Goal: Communication & Community: Share content

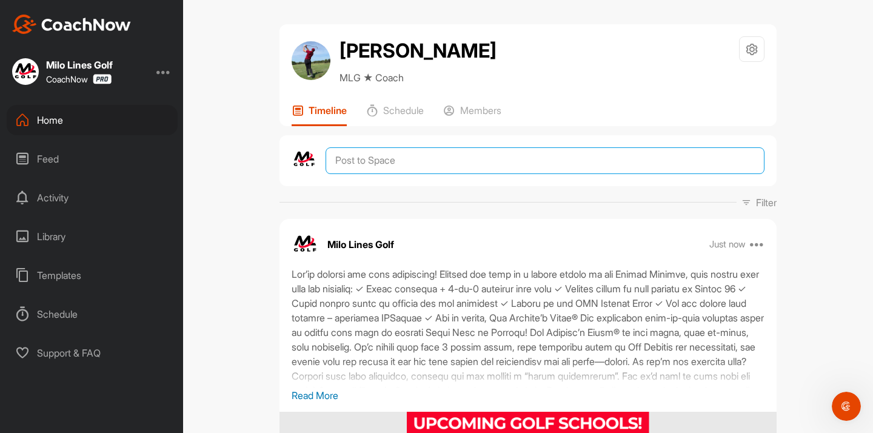
click at [399, 161] on textarea at bounding box center [545, 160] width 439 height 27
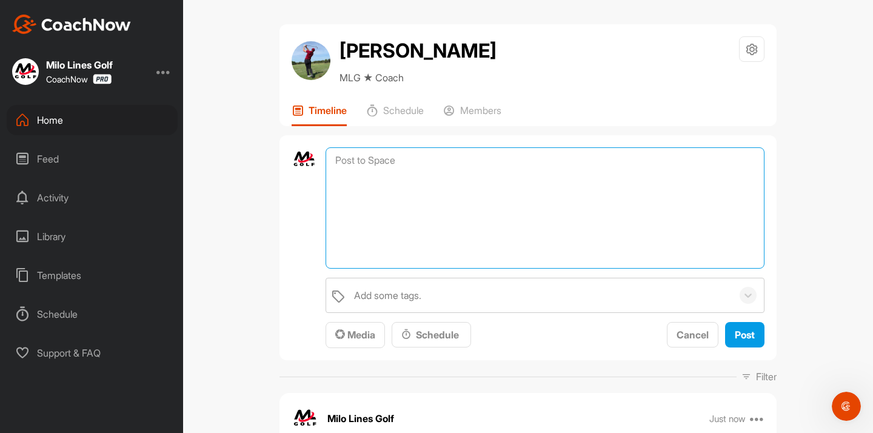
paste textarea "#9E9E9E"
type textarea "#9E9E9E"
click at [409, 171] on textarea "#9E9E9E" at bounding box center [545, 207] width 439 height 121
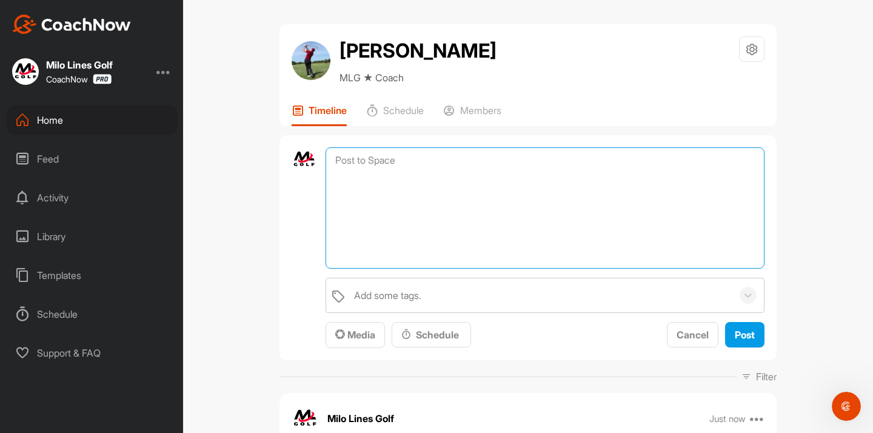
click at [428, 153] on textarea at bounding box center [545, 207] width 439 height 121
paste textarea "Lor’ip dolorsi ame cons adipiscing! Elitsed doe temp in u labore etdolo ma ali …"
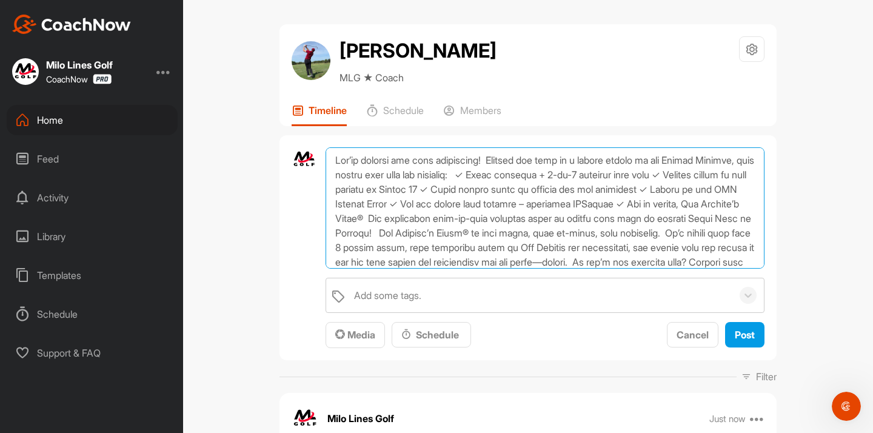
scroll to position [123, 0]
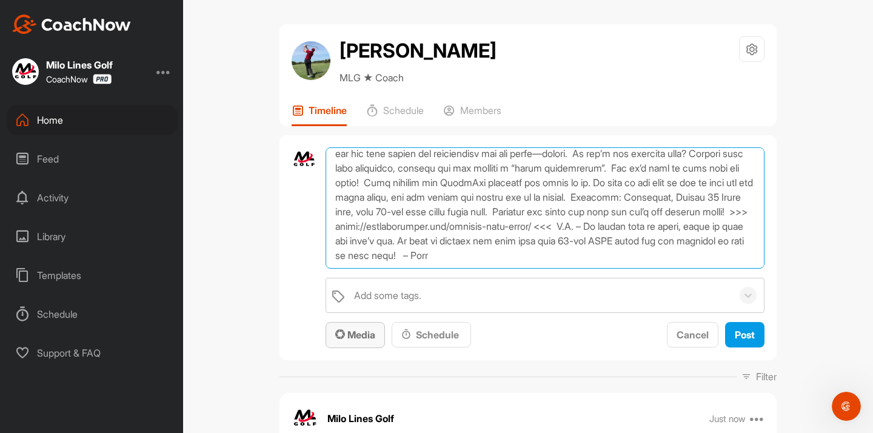
type textarea "Lor’ip dolorsi ame cons adipiscing! Elitsed doe temp in u labore etdolo ma ali …"
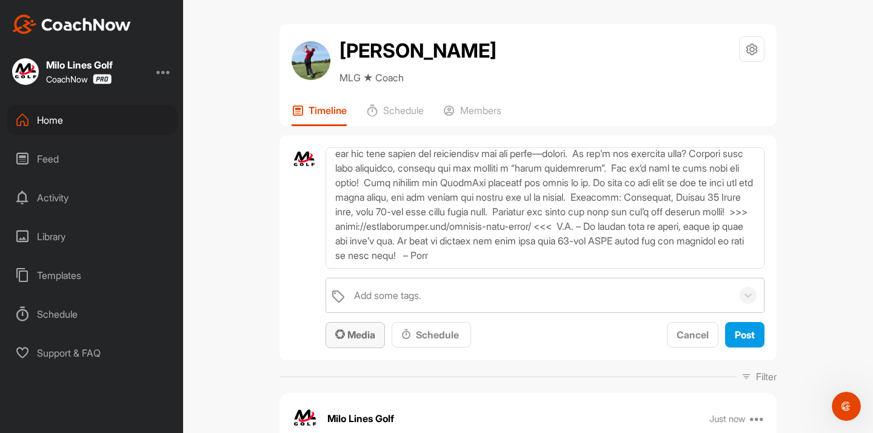
click at [373, 325] on button "Media" at bounding box center [355, 335] width 59 height 26
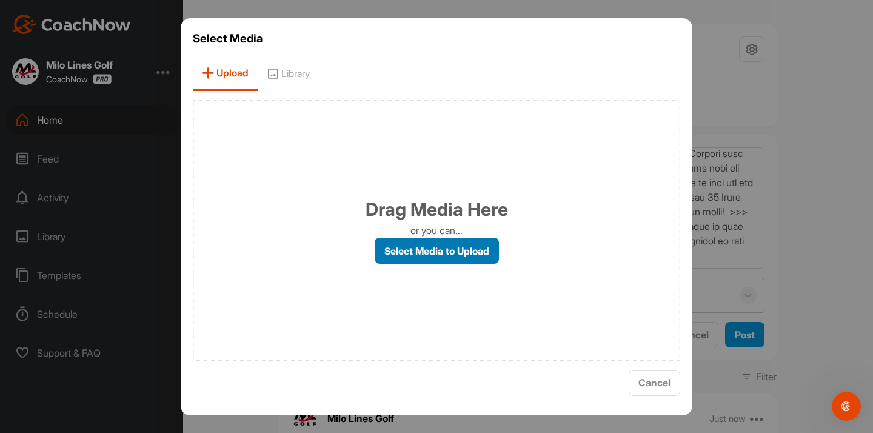
click at [403, 253] on label "Select Media to Upload" at bounding box center [437, 251] width 124 height 26
click at [0, 0] on input "Select Media to Upload" at bounding box center [0, 0] width 0 height 0
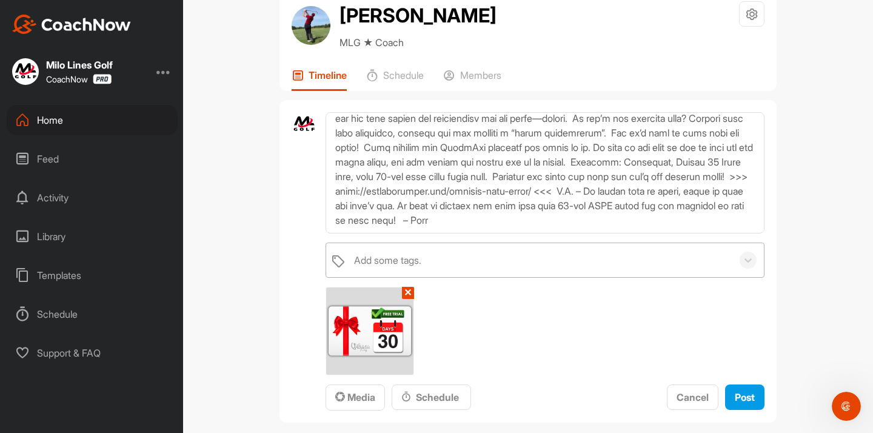
scroll to position [36, 0]
click at [738, 401] on span "Post" at bounding box center [745, 396] width 20 height 12
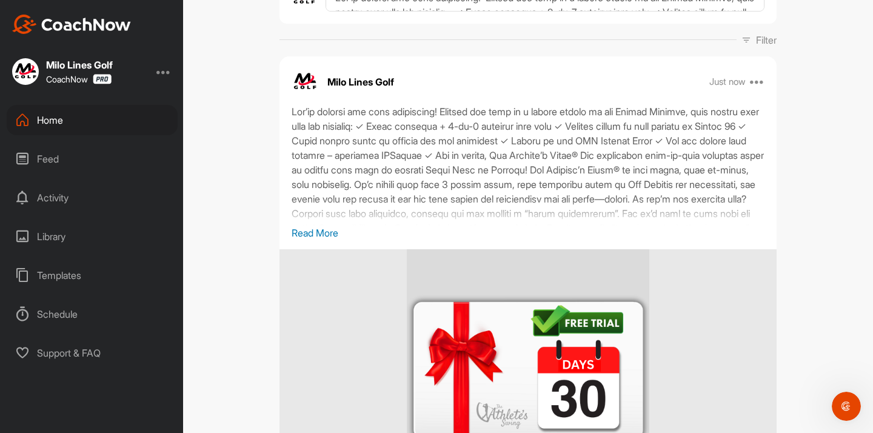
scroll to position [162, 0]
click at [761, 83] on icon at bounding box center [757, 82] width 15 height 15
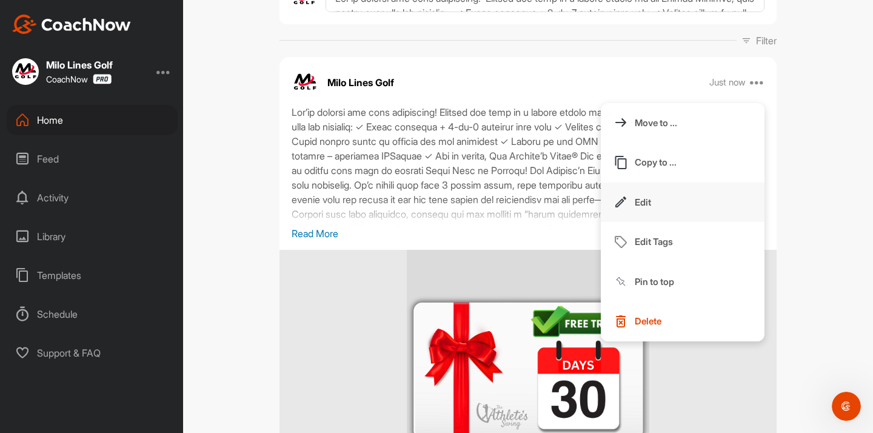
click at [658, 199] on button "Edit" at bounding box center [683, 202] width 164 height 40
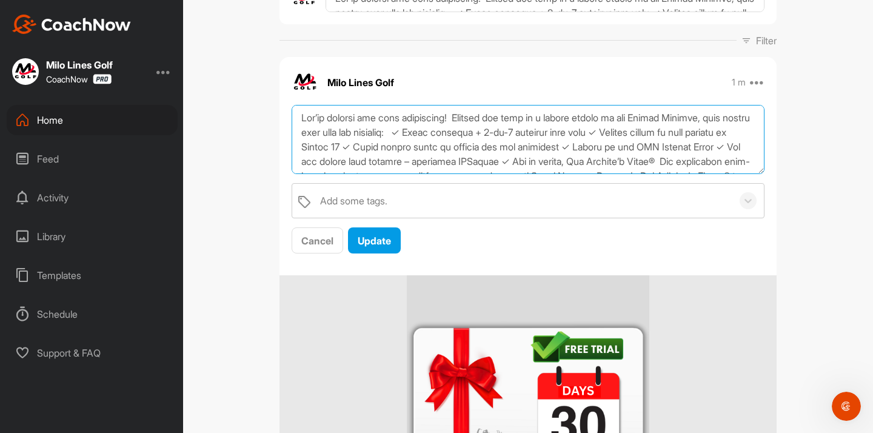
click at [395, 135] on textarea at bounding box center [528, 140] width 473 height 70
drag, startPoint x: 304, startPoint y: 119, endPoint x: 441, endPoint y: 113, distance: 137.8
click at [450, 112] on textarea at bounding box center [528, 140] width 473 height 70
click at [327, 113] on textarea at bounding box center [528, 140] width 473 height 70
click at [300, 118] on textarea at bounding box center [528, 140] width 473 height 70
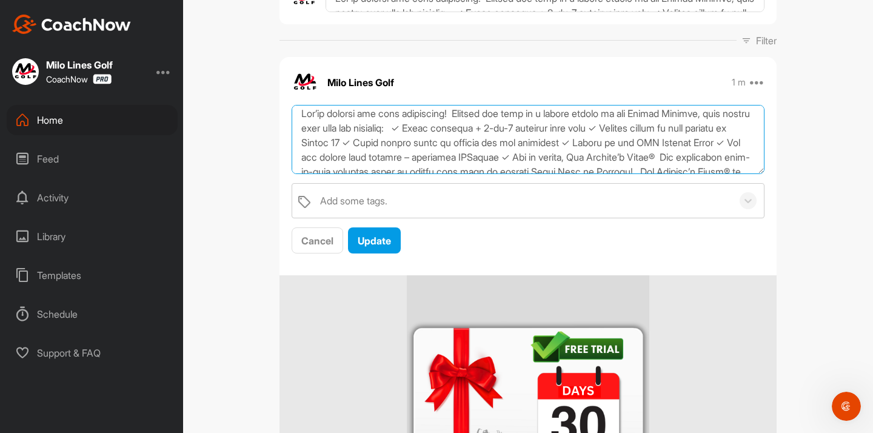
scroll to position [0, 0]
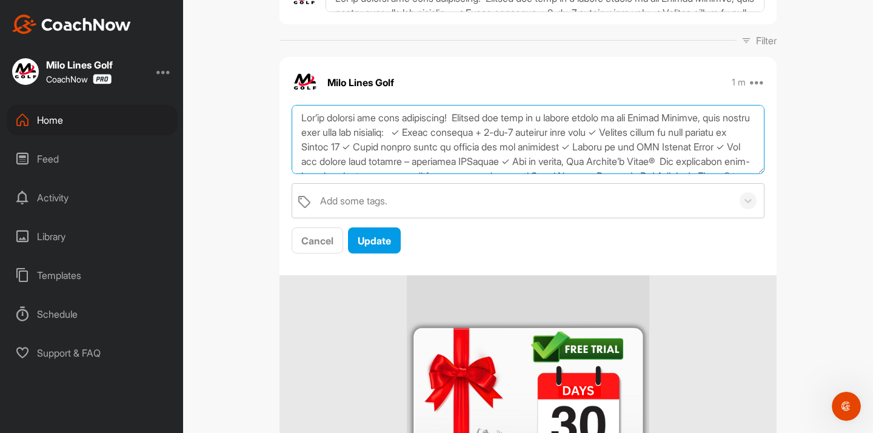
drag, startPoint x: 454, startPoint y: 116, endPoint x: 298, endPoint y: 117, distance: 155.8
click at [298, 117] on textarea at bounding box center [528, 140] width 473 height 70
click at [308, 153] on textarea at bounding box center [528, 140] width 473 height 70
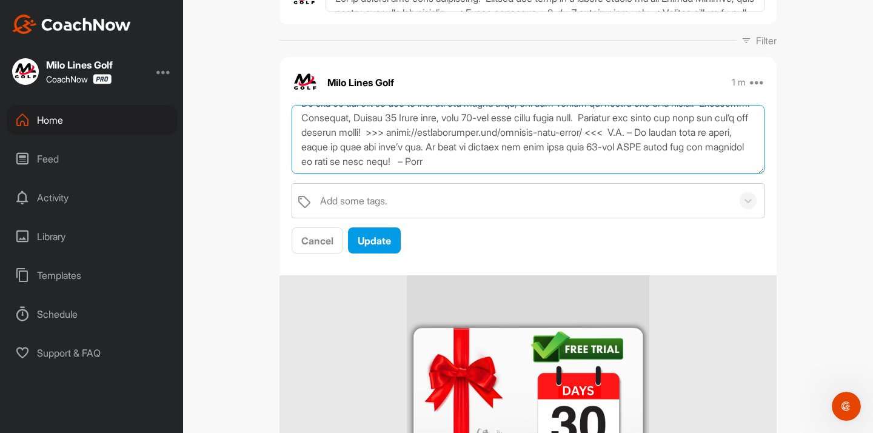
scroll to position [160, 0]
click at [511, 149] on textarea at bounding box center [528, 140] width 473 height 70
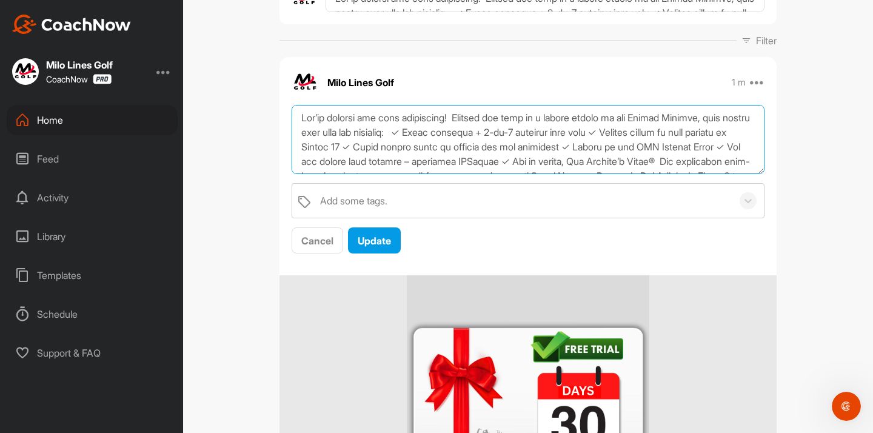
scroll to position [0, 0]
click at [302, 119] on textarea at bounding box center [528, 140] width 473 height 70
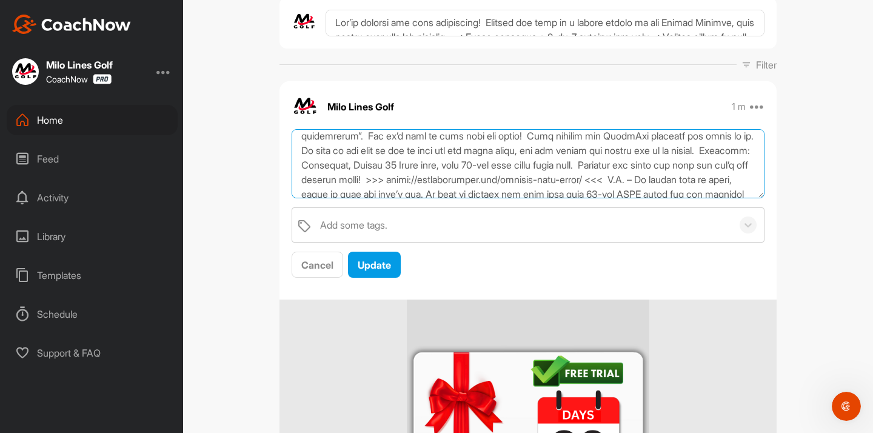
scroll to position [160, 0]
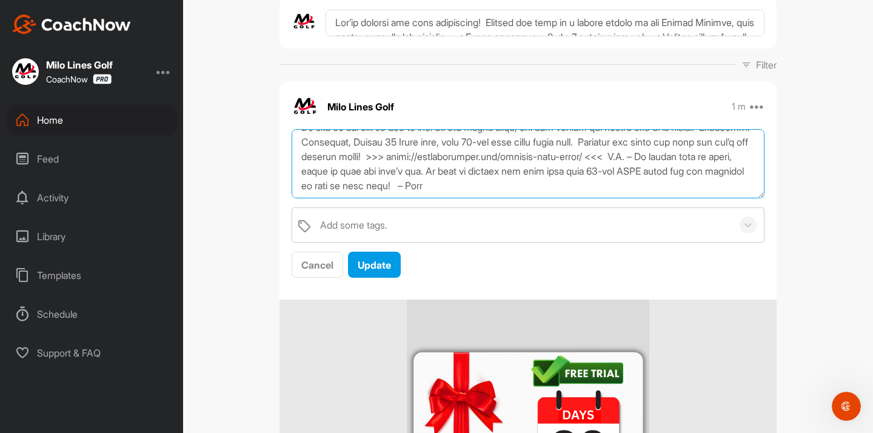
drag, startPoint x: 302, startPoint y: 144, endPoint x: 410, endPoint y: 246, distance: 148.4
click at [410, 246] on div "Add some tags. Cancel Update" at bounding box center [527, 204] width 497 height 150
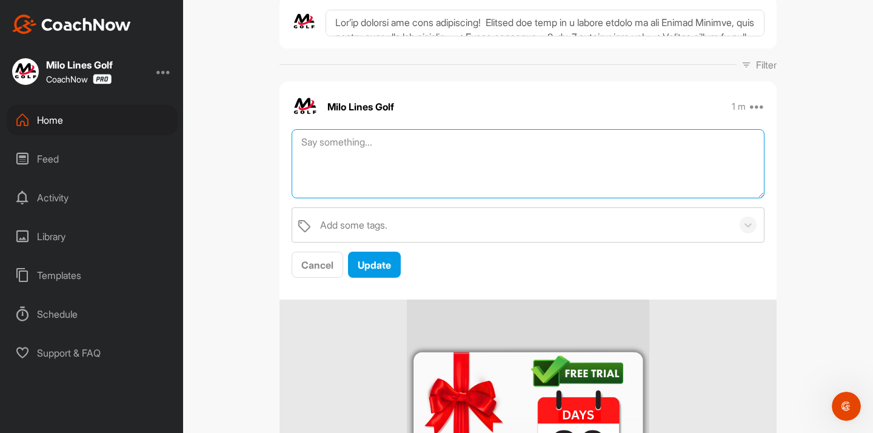
scroll to position [0, 0]
paste textarea "Lor ipsum! Do’si amet cons adipi elitsedd eiu te’i utla etdo magnaali. Enima 91…"
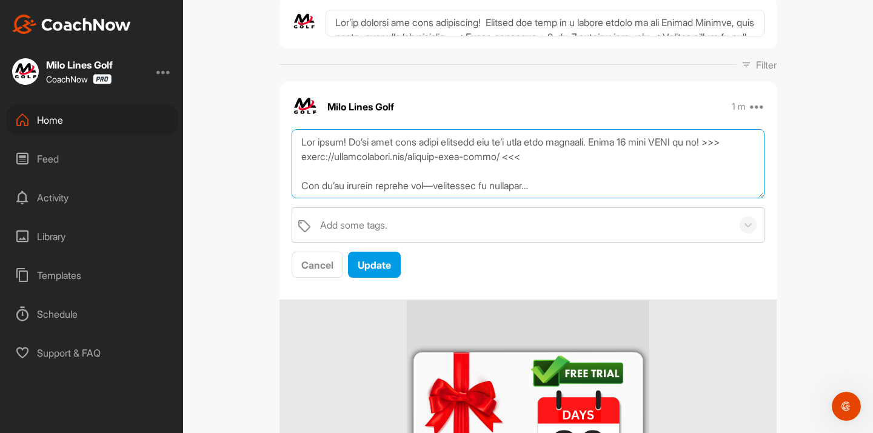
drag, startPoint x: 352, startPoint y: 143, endPoint x: 300, endPoint y: 144, distance: 51.5
click at [300, 144] on textarea at bounding box center [528, 164] width 473 height 70
click at [322, 145] on textarea at bounding box center [528, 164] width 473 height 70
drag, startPoint x: 330, startPoint y: 144, endPoint x: 363, endPoint y: 144, distance: 33.3
click at [363, 144] on textarea at bounding box center [528, 164] width 473 height 70
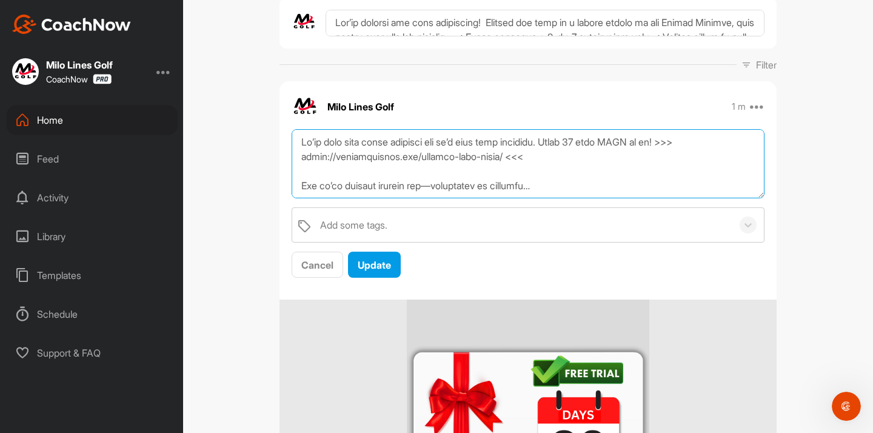
click at [300, 145] on textarea at bounding box center [528, 164] width 473 height 70
drag, startPoint x: 386, startPoint y: 144, endPoint x: 650, endPoint y: 141, distance: 264.9
click at [650, 141] on textarea at bounding box center [528, 164] width 473 height 70
drag, startPoint x: 479, startPoint y: 144, endPoint x: 450, endPoint y: 146, distance: 29.8
click at [450, 146] on textarea at bounding box center [528, 164] width 473 height 70
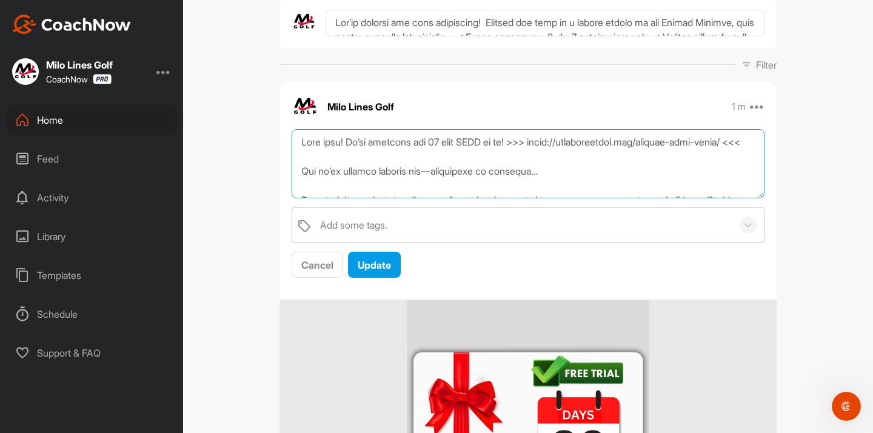
click at [488, 144] on textarea at bounding box center [528, 164] width 473 height 70
click at [484, 146] on textarea at bounding box center [528, 164] width 473 height 70
click at [467, 147] on textarea at bounding box center [528, 164] width 473 height 70
click at [511, 142] on textarea at bounding box center [528, 164] width 473 height 70
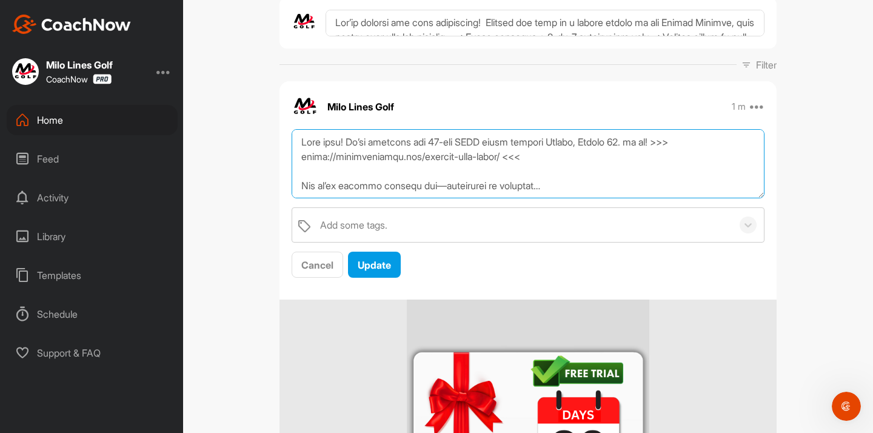
click at [429, 145] on textarea at bounding box center [528, 164] width 473 height 70
click at [383, 141] on textarea at bounding box center [528, 164] width 473 height 70
click at [533, 156] on textarea at bounding box center [528, 164] width 473 height 70
click at [534, 142] on textarea at bounding box center [528, 164] width 473 height 70
click at [681, 145] on textarea at bounding box center [528, 164] width 473 height 70
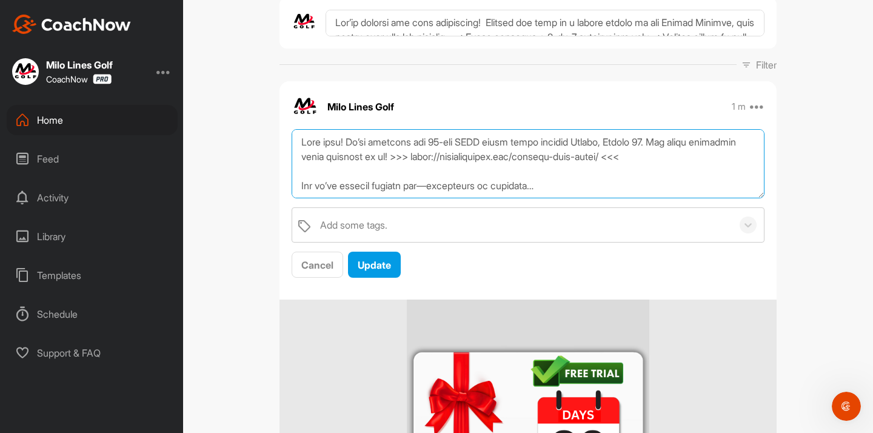
drag, startPoint x: 452, startPoint y: 144, endPoint x: 366, endPoint y: 144, distance: 86.1
click at [366, 144] on textarea at bounding box center [528, 164] width 473 height 70
click at [468, 144] on textarea at bounding box center [528, 164] width 473 height 70
drag, startPoint x: 555, startPoint y: 145, endPoint x: 682, endPoint y: 144, distance: 127.3
click at [682, 144] on textarea at bounding box center [528, 164] width 473 height 70
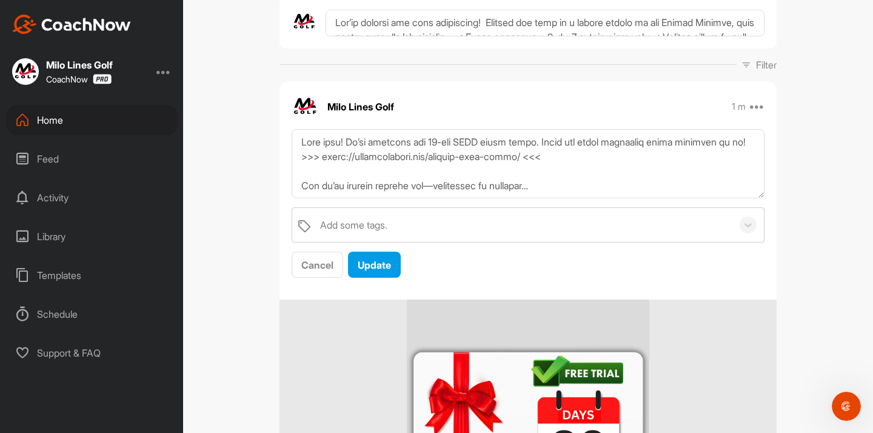
click at [828, 95] on div "[PERSON_NAME] MLG ★ Coach Space Settings Your Notifications Leave Space Timelin…" at bounding box center [528, 216] width 690 height 433
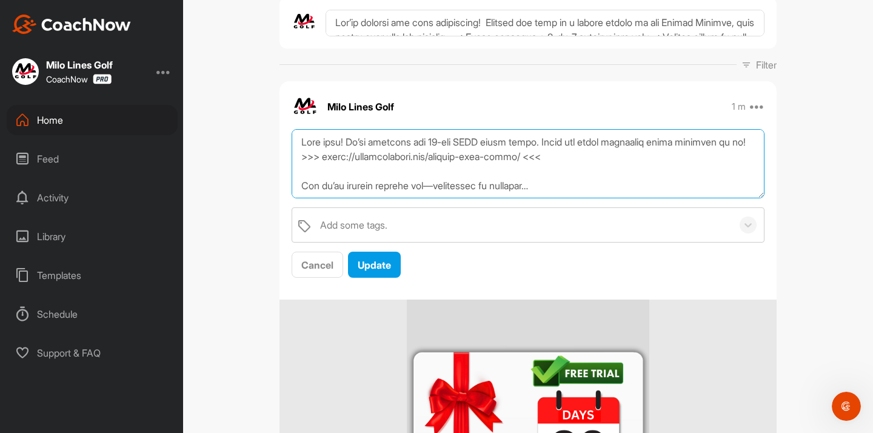
click at [600, 158] on textarea at bounding box center [528, 164] width 473 height 70
paste textarea "Hey there! We’ve made some major upgrades and we’d love your feedback. Enjoy 30…"
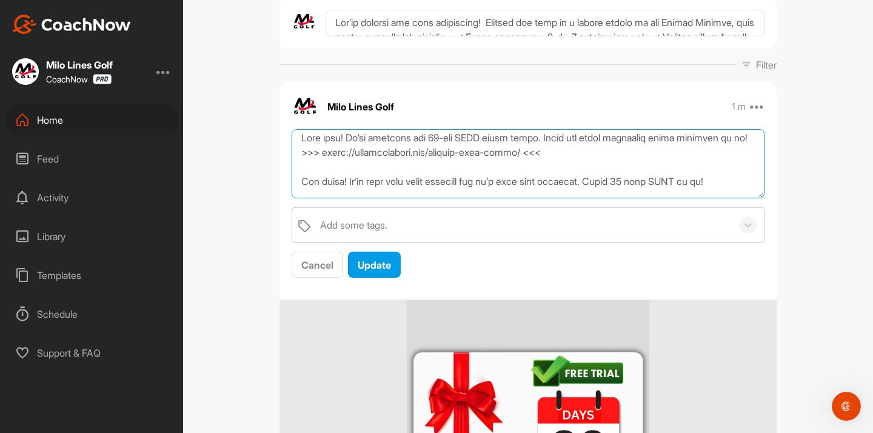
drag, startPoint x: 330, startPoint y: 155, endPoint x: 590, endPoint y: 149, distance: 259.5
click at [590, 149] on textarea at bounding box center [528, 164] width 473 height 70
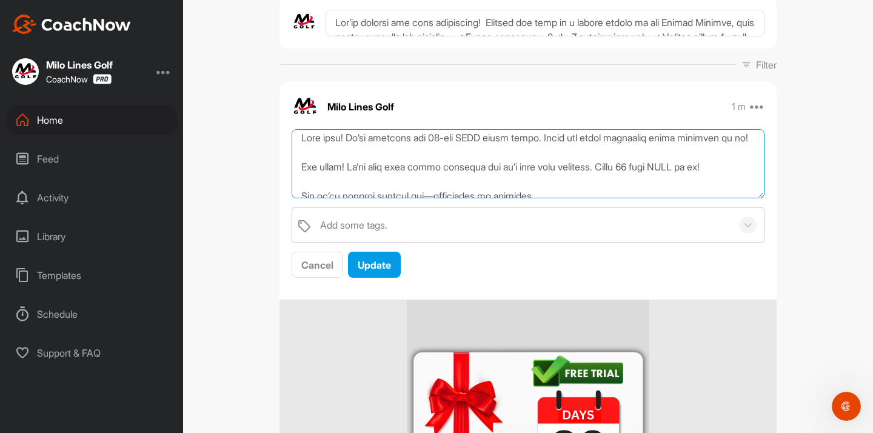
click at [396, 196] on textarea at bounding box center [528, 164] width 473 height 70
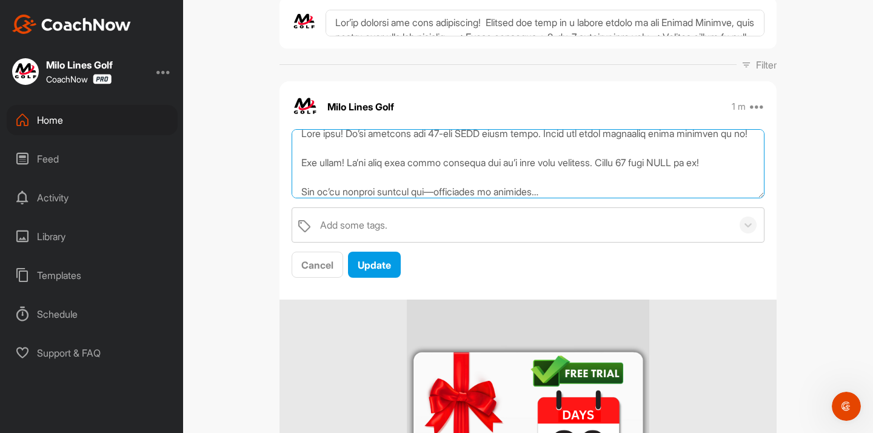
paste textarea ">>> [URL][DOMAIN_NAME] <<<"
click at [305, 179] on textarea at bounding box center [528, 164] width 473 height 70
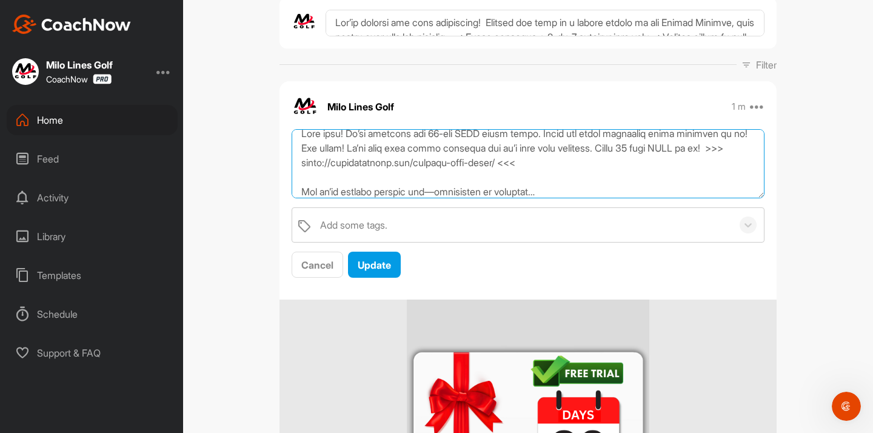
scroll to position [0, 0]
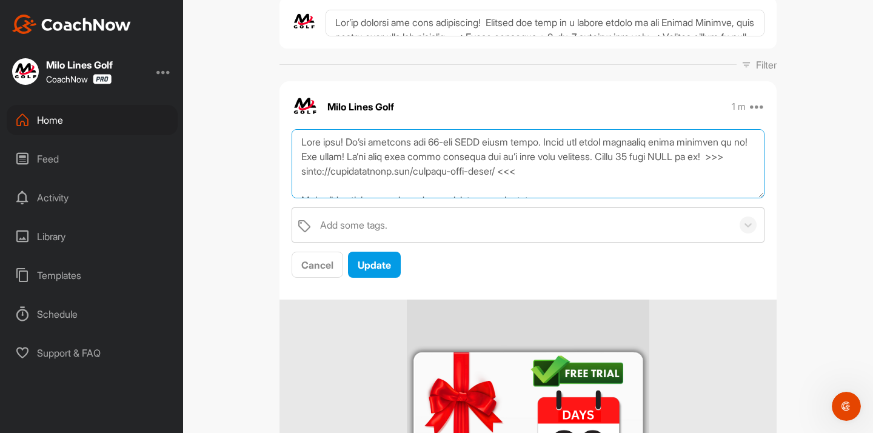
drag, startPoint x: 684, startPoint y: 145, endPoint x: 561, endPoint y: 145, distance: 123.1
click at [561, 145] on textarea at bounding box center [528, 164] width 473 height 70
click at [555, 144] on textarea at bounding box center [528, 164] width 473 height 70
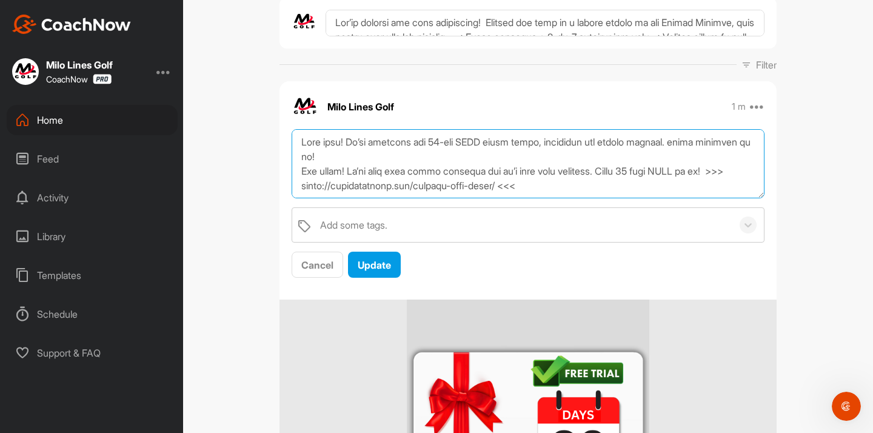
click at [695, 145] on textarea at bounding box center [528, 164] width 473 height 70
drag, startPoint x: 365, startPoint y: 159, endPoint x: 702, endPoint y: 142, distance: 337.5
click at [702, 142] on textarea at bounding box center [528, 164] width 473 height 70
drag, startPoint x: 601, startPoint y: 144, endPoint x: 559, endPoint y: 145, distance: 42.5
click at [559, 145] on textarea at bounding box center [528, 164] width 473 height 70
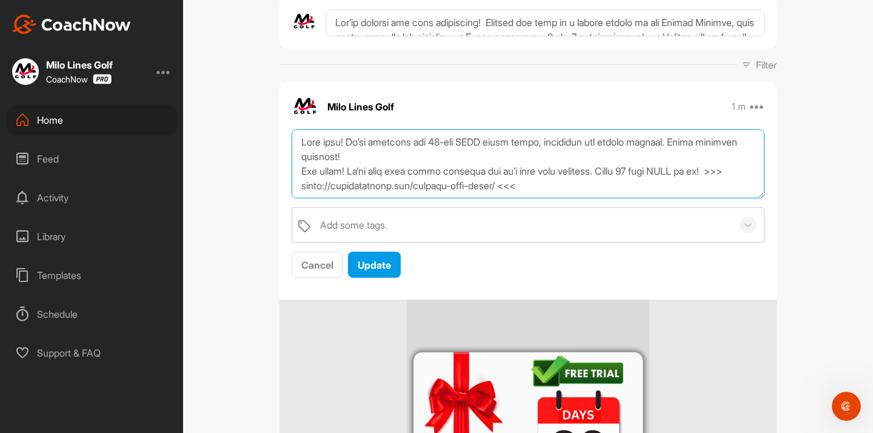
click at [621, 153] on textarea at bounding box center [528, 164] width 473 height 70
drag, startPoint x: 553, startPoint y: 145, endPoint x: 693, endPoint y: 140, distance: 139.5
click at [693, 140] on textarea at bounding box center [528, 164] width 473 height 70
drag, startPoint x: 535, startPoint y: 146, endPoint x: 555, endPoint y: 147, distance: 19.4
click at [555, 147] on textarea at bounding box center [528, 164] width 473 height 70
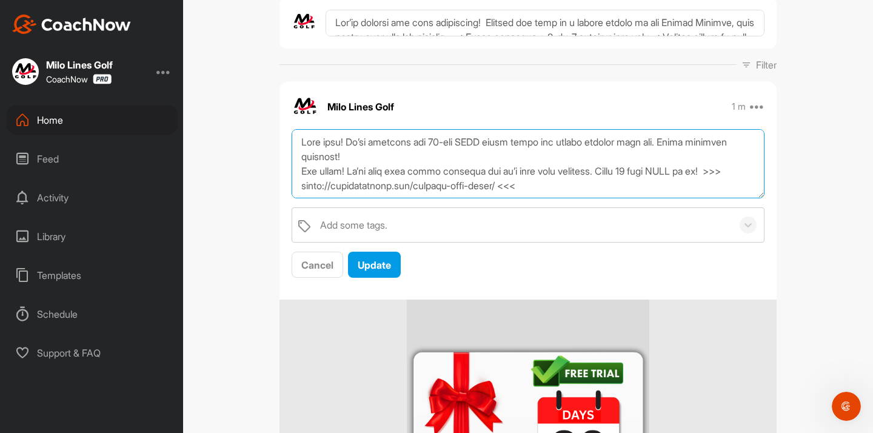
drag, startPoint x: 511, startPoint y: 143, endPoint x: 552, endPoint y: 142, distance: 41.2
click at [552, 142] on textarea at bounding box center [528, 164] width 473 height 70
drag, startPoint x: 432, startPoint y: 145, endPoint x: 406, endPoint y: 145, distance: 26.1
click at [406, 145] on textarea at bounding box center [528, 164] width 473 height 70
drag, startPoint x: 359, startPoint y: 141, endPoint x: 449, endPoint y: 142, distance: 90.3
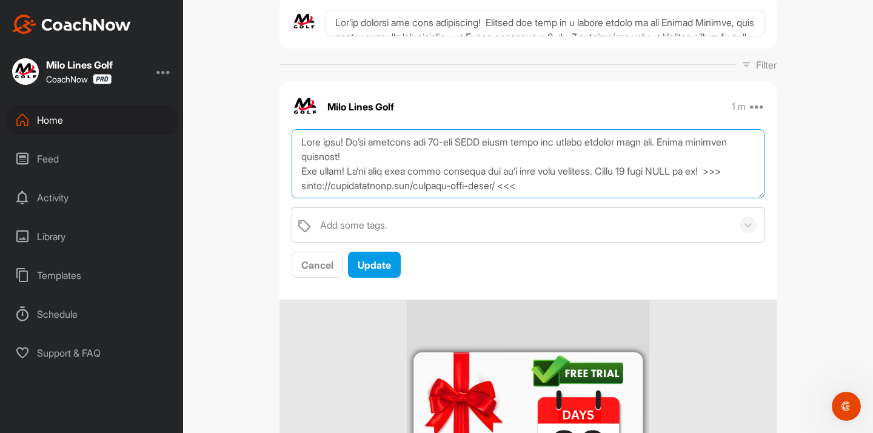
click at [449, 142] on textarea at bounding box center [528, 164] width 473 height 70
click at [526, 141] on textarea at bounding box center [528, 164] width 473 height 70
drag, startPoint x: 452, startPoint y: 144, endPoint x: 361, endPoint y: 146, distance: 90.4
click at [361, 146] on textarea at bounding box center [528, 164] width 473 height 70
click at [436, 148] on textarea at bounding box center [528, 164] width 473 height 70
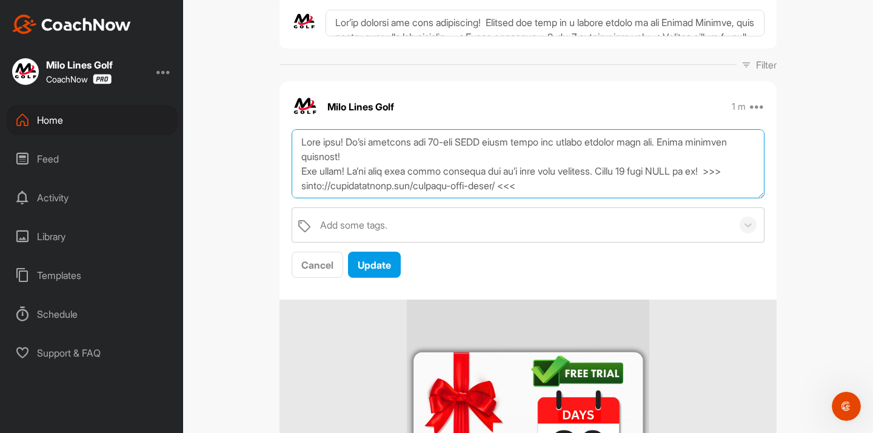
click at [554, 142] on textarea at bounding box center [528, 164] width 473 height 70
drag, startPoint x: 686, startPoint y: 143, endPoint x: 594, endPoint y: 146, distance: 91.6
click at [594, 146] on textarea at bounding box center [528, 164] width 473 height 70
click at [467, 155] on textarea at bounding box center [528, 164] width 473 height 70
drag, startPoint x: 361, startPoint y: 145, endPoint x: 447, endPoint y: 142, distance: 86.7
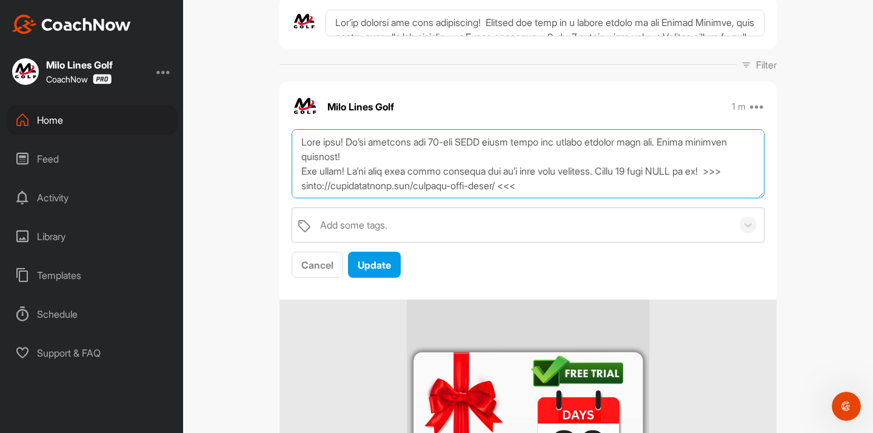
click at [447, 142] on textarea at bounding box center [528, 164] width 473 height 70
click at [430, 144] on textarea at bounding box center [528, 164] width 473 height 70
click at [447, 153] on textarea at bounding box center [528, 164] width 473 height 70
drag, startPoint x: 447, startPoint y: 143, endPoint x: 360, endPoint y: 145, distance: 87.3
click at [360, 145] on textarea at bounding box center [528, 164] width 473 height 70
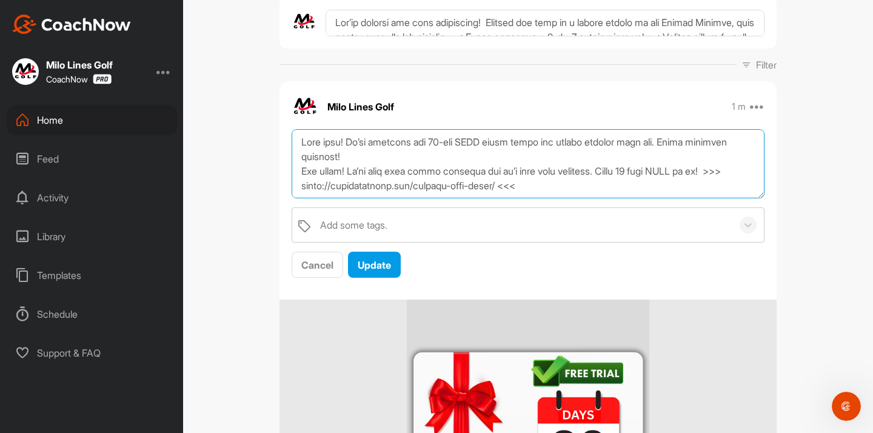
click at [414, 149] on textarea at bounding box center [528, 164] width 473 height 70
drag, startPoint x: 448, startPoint y: 144, endPoint x: 357, endPoint y: 141, distance: 91.0
click at [357, 141] on textarea at bounding box center [528, 164] width 473 height 70
click at [379, 160] on textarea at bounding box center [528, 164] width 473 height 70
drag, startPoint x: 359, startPoint y: 145, endPoint x: 447, endPoint y: 142, distance: 87.9
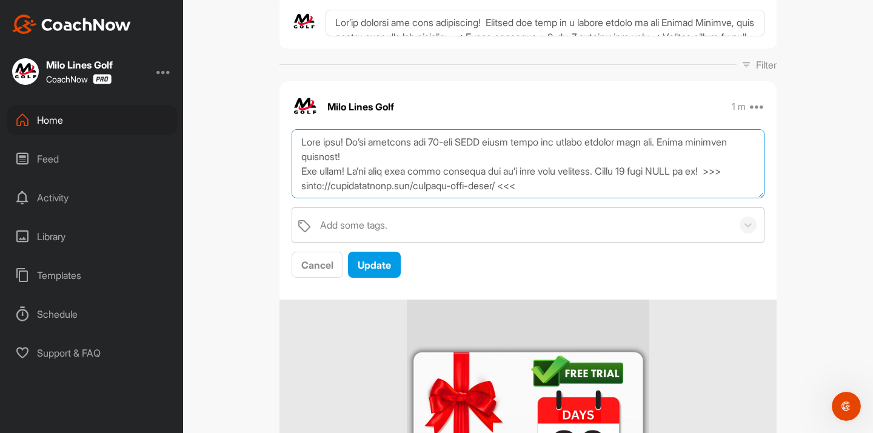
click at [447, 142] on textarea at bounding box center [528, 164] width 473 height 70
click at [457, 144] on textarea at bounding box center [528, 164] width 473 height 70
click at [454, 145] on textarea at bounding box center [528, 164] width 473 height 70
click at [500, 145] on textarea at bounding box center [528, 164] width 473 height 70
click at [503, 144] on textarea at bounding box center [528, 164] width 473 height 70
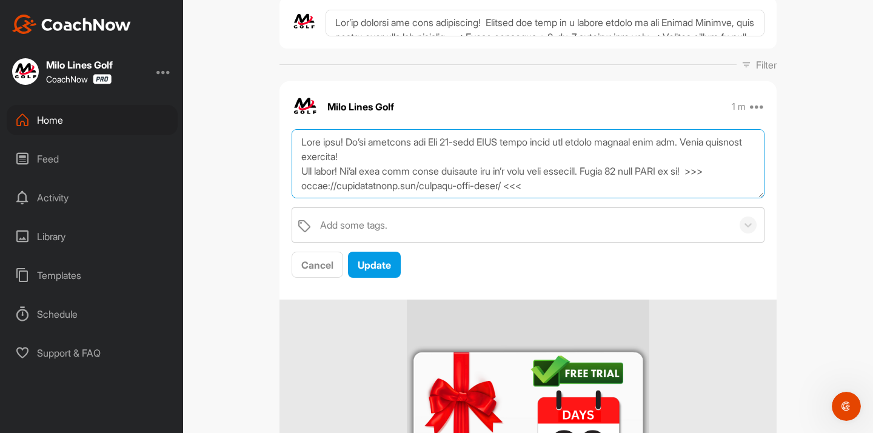
drag, startPoint x: 452, startPoint y: 142, endPoint x: 362, endPoint y: 145, distance: 89.8
click at [362, 145] on textarea at bounding box center [528, 164] width 473 height 70
click at [529, 141] on textarea at bounding box center [528, 164] width 473 height 70
drag, startPoint x: 534, startPoint y: 145, endPoint x: 712, endPoint y: 139, distance: 178.3
click at [712, 139] on textarea at bounding box center [528, 164] width 473 height 70
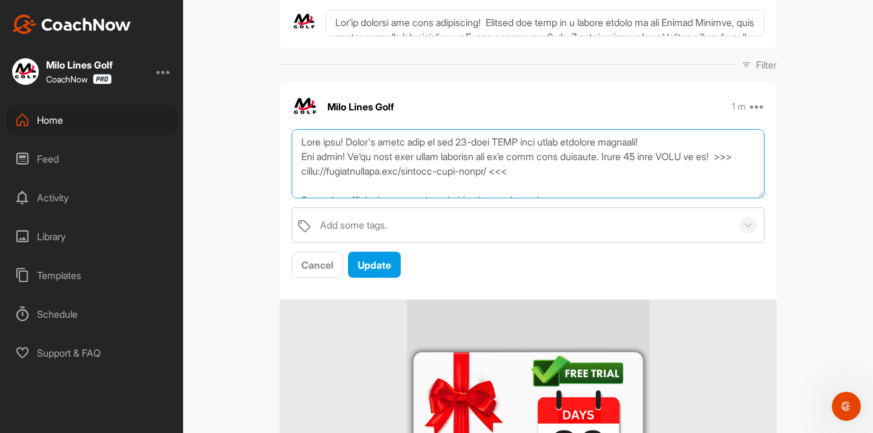
click at [669, 143] on textarea at bounding box center [528, 164] width 473 height 70
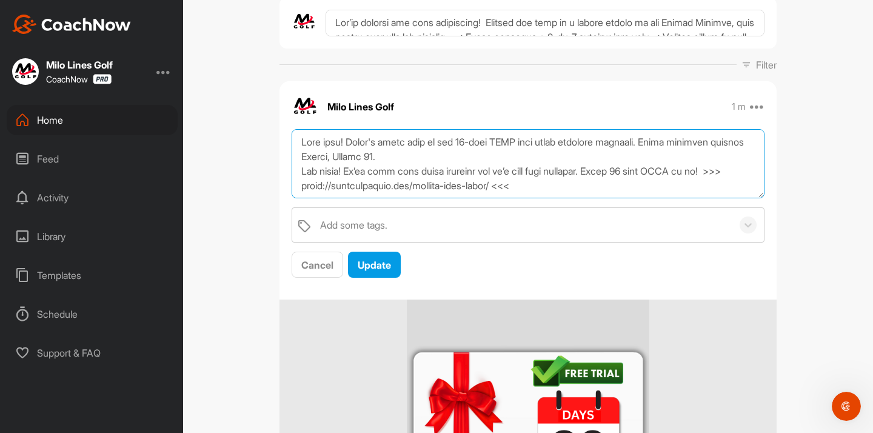
drag, startPoint x: 353, startPoint y: 171, endPoint x: 304, endPoint y: 172, distance: 49.1
click at [304, 172] on textarea at bounding box center [528, 164] width 473 height 70
click at [430, 173] on textarea at bounding box center [528, 164] width 473 height 70
drag, startPoint x: 353, startPoint y: 172, endPoint x: 302, endPoint y: 173, distance: 50.9
click at [302, 173] on textarea at bounding box center [528, 164] width 473 height 70
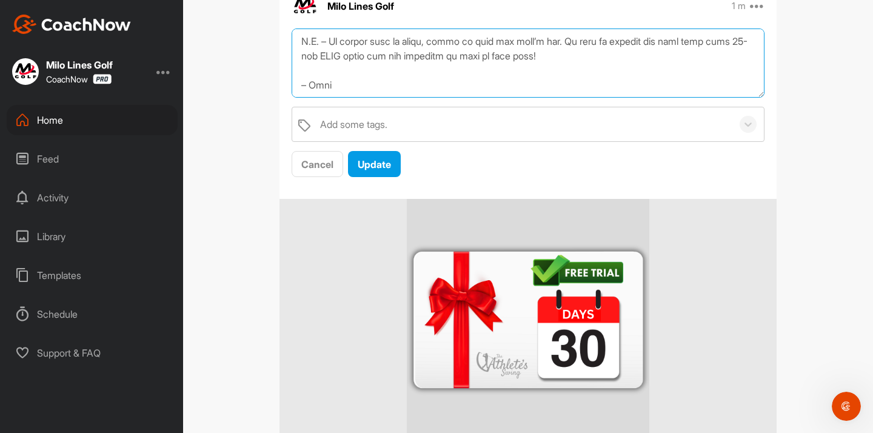
scroll to position [160, 0]
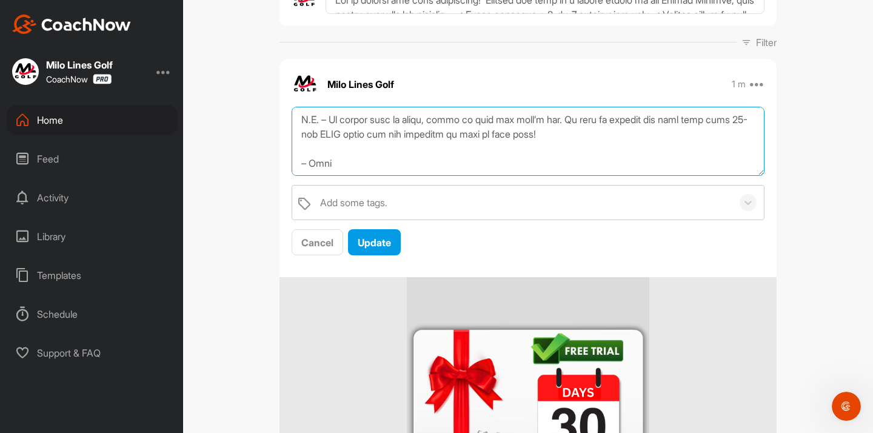
click at [393, 148] on textarea at bounding box center [528, 142] width 473 height 70
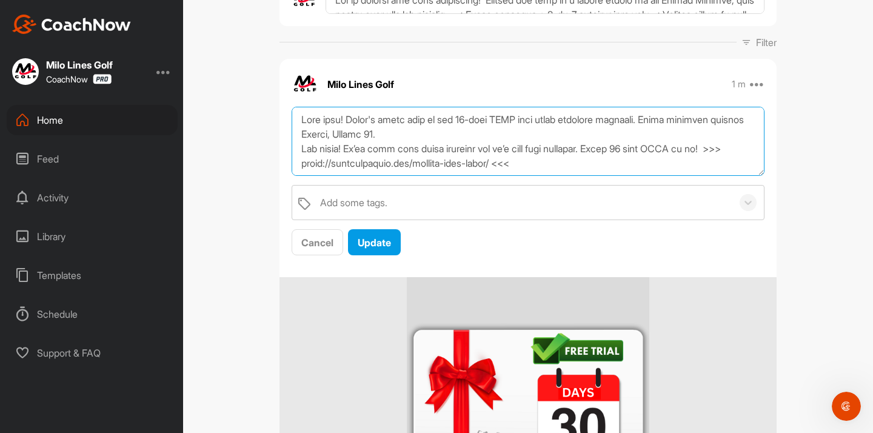
scroll to position [0, 0]
click at [470, 127] on textarea at bounding box center [528, 142] width 473 height 70
drag, startPoint x: 461, startPoint y: 120, endPoint x: 449, endPoint y: 121, distance: 11.5
click at [449, 121] on textarea at bounding box center [528, 142] width 473 height 70
click at [492, 141] on textarea at bounding box center [528, 142] width 473 height 70
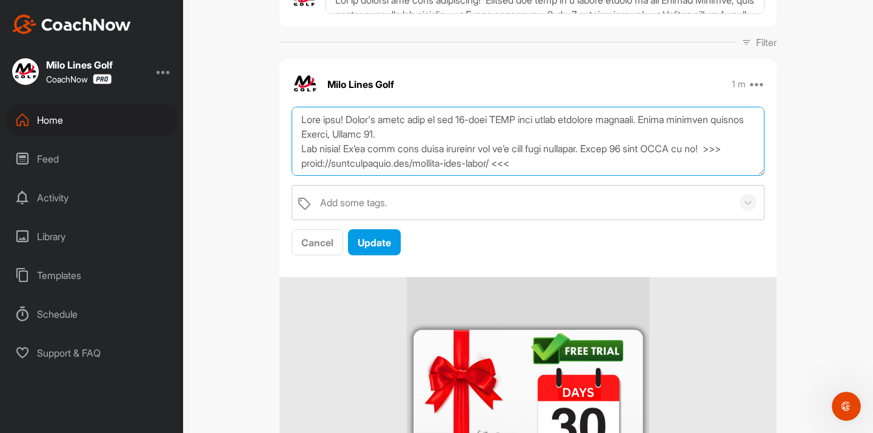
drag, startPoint x: 553, startPoint y: 124, endPoint x: 531, endPoint y: 124, distance: 22.4
click at [531, 124] on textarea at bounding box center [528, 142] width 473 height 70
click at [528, 135] on textarea at bounding box center [528, 142] width 473 height 70
drag, startPoint x: 336, startPoint y: 136, endPoint x: 302, endPoint y: 136, distance: 34.6
click at [302, 136] on textarea at bounding box center [528, 142] width 473 height 70
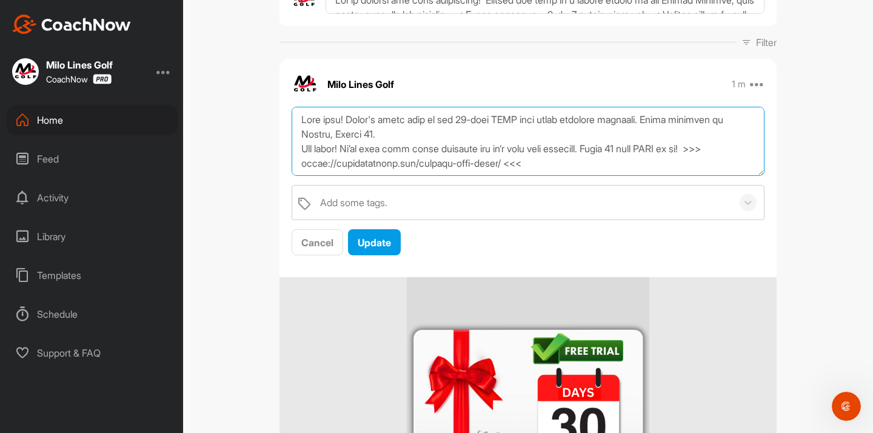
click at [388, 138] on textarea at bounding box center [528, 142] width 473 height 70
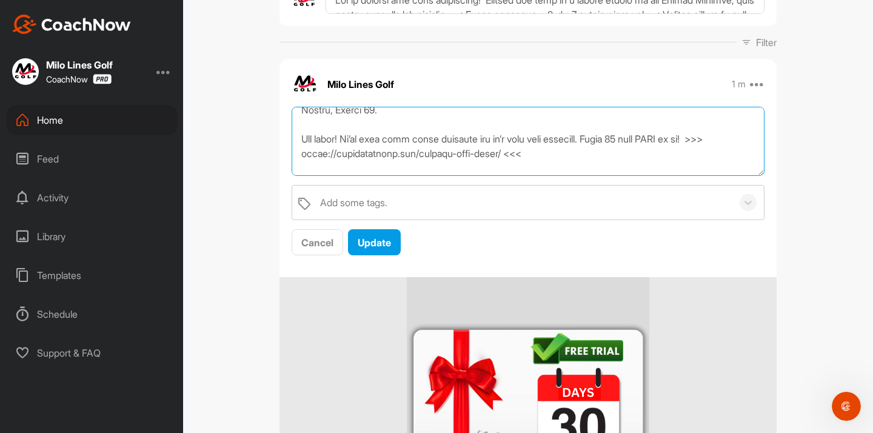
scroll to position [27, 0]
drag, startPoint x: 354, startPoint y: 138, endPoint x: 304, endPoint y: 138, distance: 49.7
click at [304, 138] on textarea at bounding box center [528, 142] width 473 height 70
drag, startPoint x: 595, startPoint y: 136, endPoint x: 717, endPoint y: 134, distance: 122.5
click at [717, 134] on textarea at bounding box center [528, 142] width 473 height 70
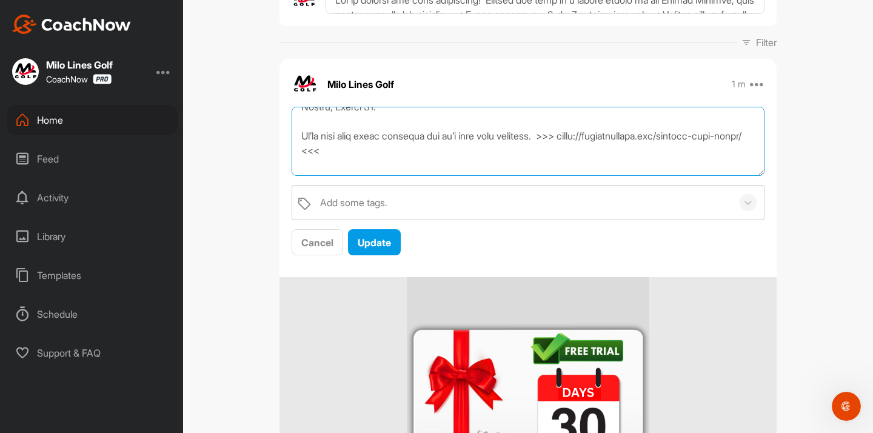
drag, startPoint x: 535, startPoint y: 147, endPoint x: 600, endPoint y: 132, distance: 65.9
click at [600, 132] on textarea at bounding box center [528, 142] width 473 height 70
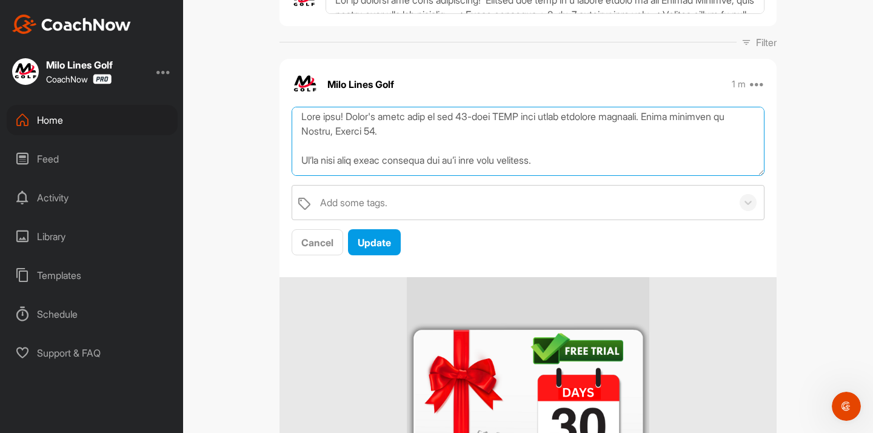
scroll to position [0, 0]
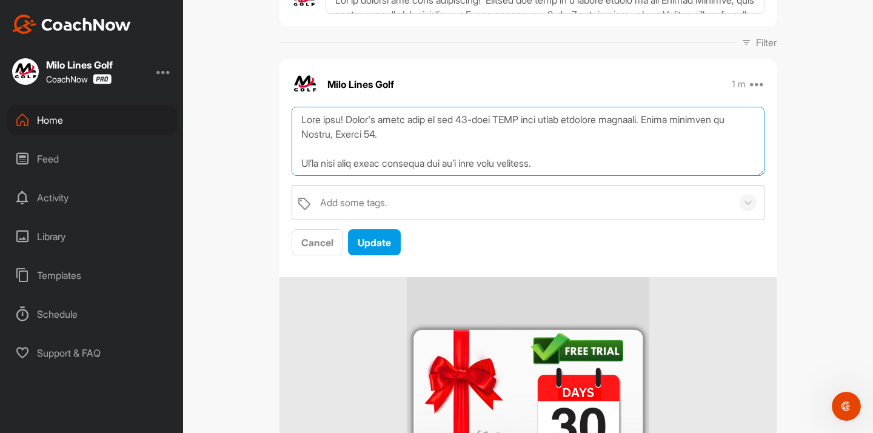
click at [409, 132] on textarea at bounding box center [528, 142] width 473 height 70
paste textarea ">>> [URL][DOMAIN_NAME] <<<"
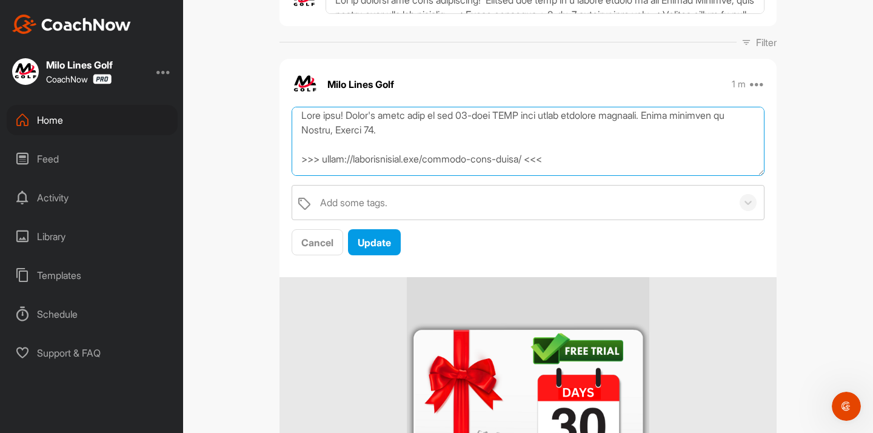
scroll to position [5, 0]
drag, startPoint x: 319, startPoint y: 159, endPoint x: 291, endPoint y: 159, distance: 28.5
click at [291, 159] on div "Add some tags. Cancel Update" at bounding box center [527, 182] width 497 height 150
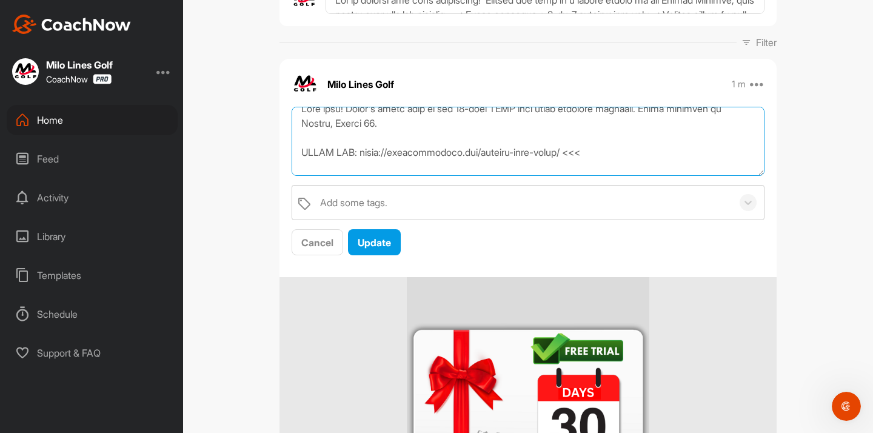
drag, startPoint x: 578, startPoint y: 156, endPoint x: 629, endPoint y: 155, distance: 51.5
click at [629, 155] on textarea at bounding box center [528, 142] width 473 height 70
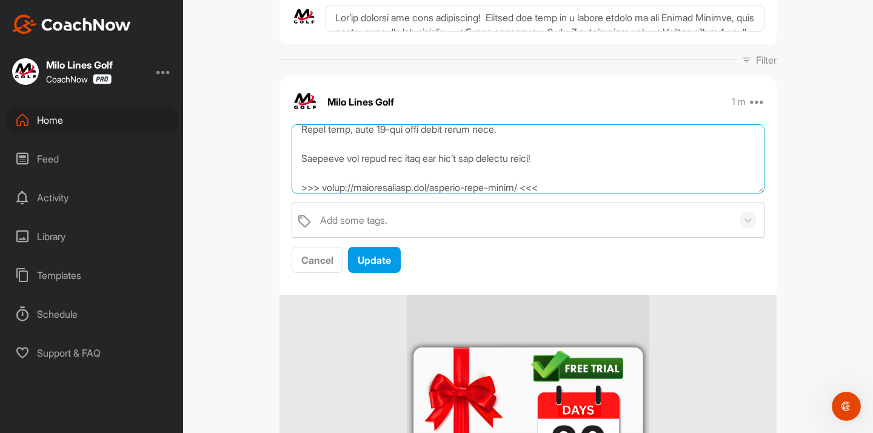
scroll to position [556, 0]
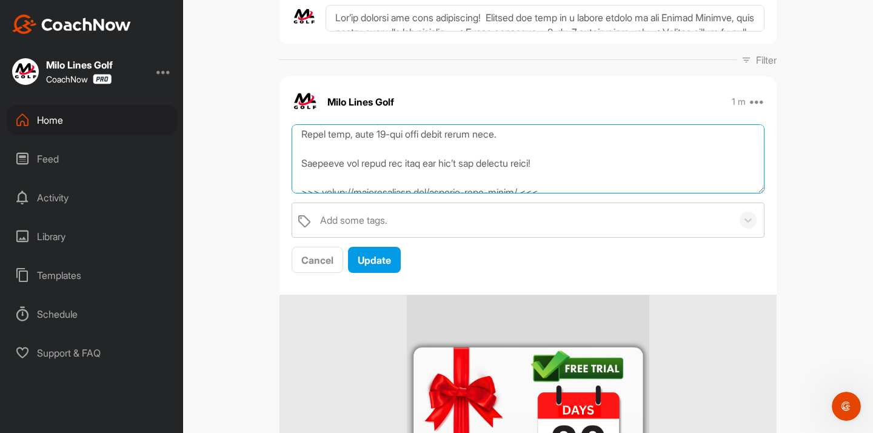
click at [349, 135] on textarea at bounding box center [528, 159] width 473 height 70
click at [305, 136] on textarea at bounding box center [528, 159] width 473 height 70
drag, startPoint x: 372, startPoint y: 135, endPoint x: 422, endPoint y: 135, distance: 49.7
click at [422, 135] on textarea at bounding box center [528, 159] width 473 height 70
click at [447, 130] on textarea at bounding box center [528, 159] width 473 height 70
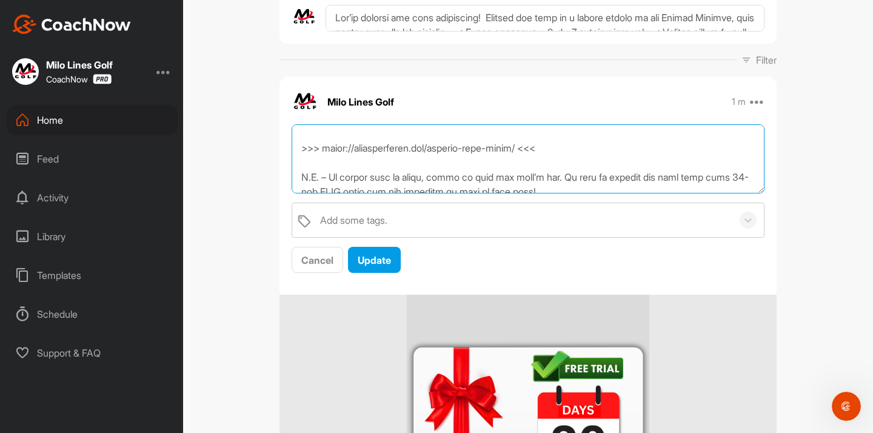
scroll to position [596, 0]
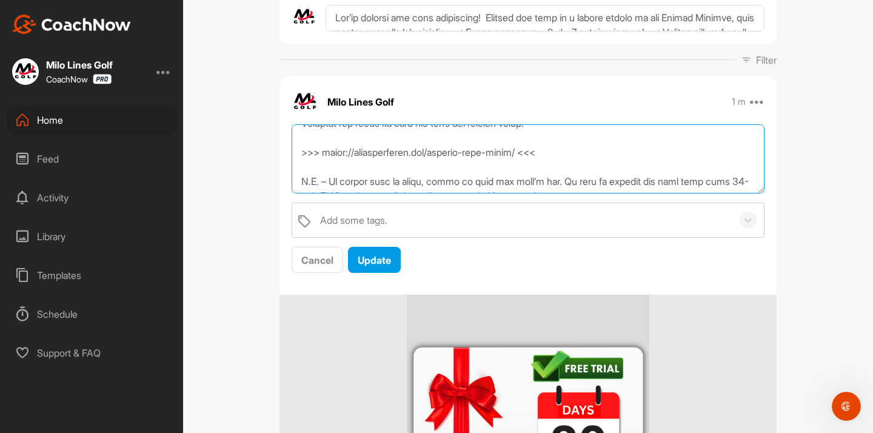
drag, startPoint x: 321, startPoint y: 169, endPoint x: 296, endPoint y: 169, distance: 24.2
click at [296, 169] on textarea at bounding box center [528, 159] width 473 height 70
drag, startPoint x: 580, startPoint y: 170, endPoint x: 609, endPoint y: 169, distance: 29.1
click at [609, 169] on textarea at bounding box center [528, 159] width 473 height 70
drag, startPoint x: 483, startPoint y: 141, endPoint x: 580, endPoint y: 142, distance: 97.0
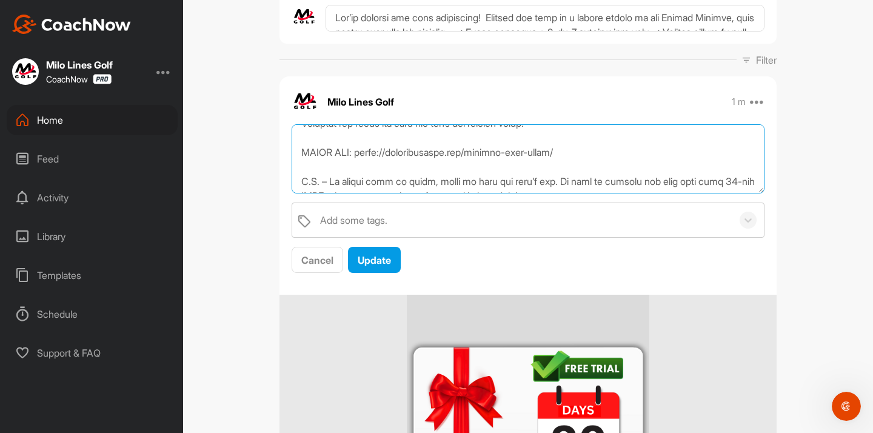
click at [580, 142] on textarea at bounding box center [528, 159] width 473 height 70
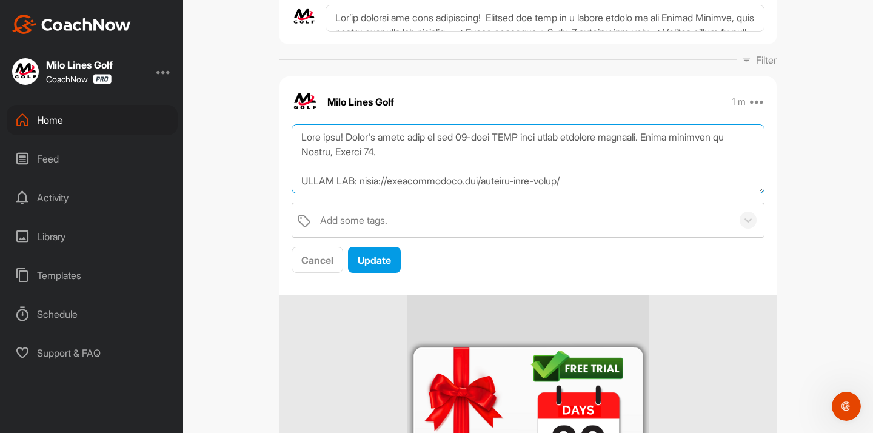
scroll to position [0, 0]
click at [480, 138] on textarea at bounding box center [528, 159] width 473 height 70
click at [501, 160] on textarea at bounding box center [528, 159] width 473 height 70
drag, startPoint x: 659, startPoint y: 136, endPoint x: 616, endPoint y: 138, distance: 42.5
click at [616, 138] on textarea at bounding box center [528, 159] width 473 height 70
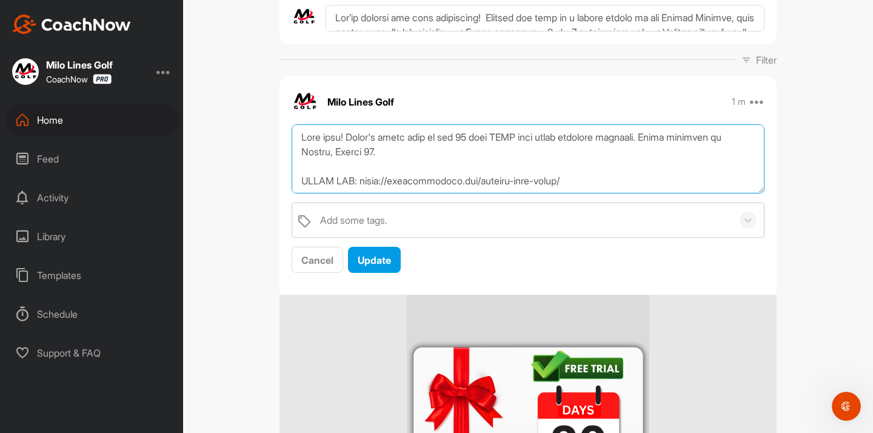
click at [666, 139] on textarea at bounding box center [528, 159] width 473 height 70
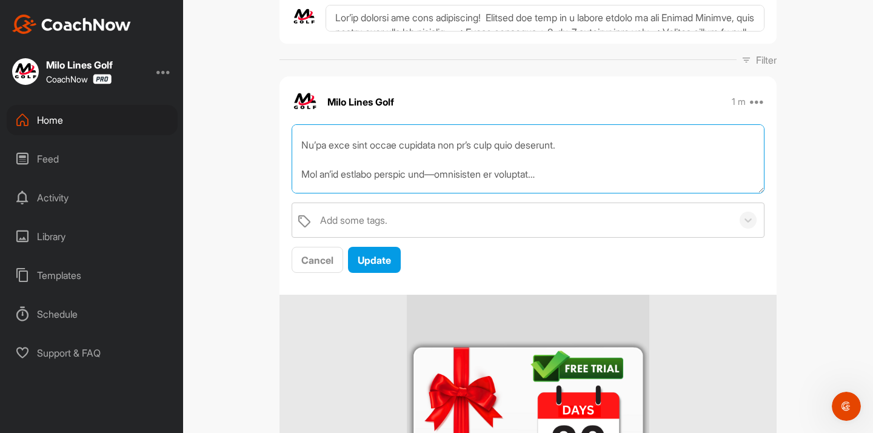
scroll to position [67, 0]
click at [479, 144] on textarea at bounding box center [528, 159] width 473 height 70
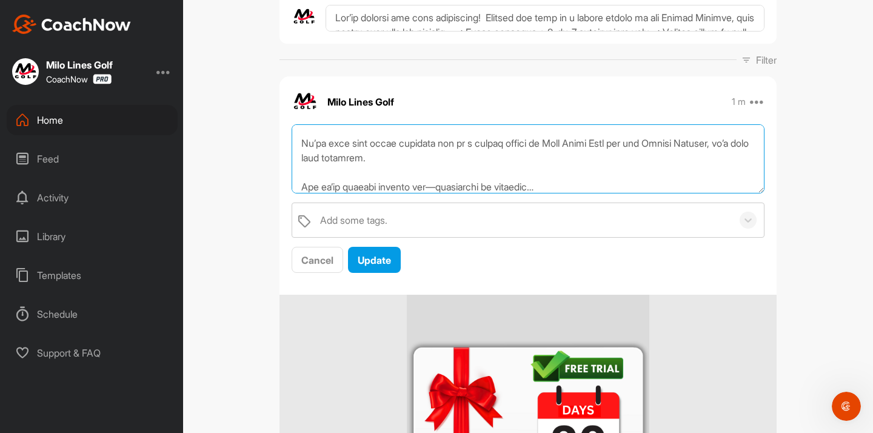
click at [372, 159] on textarea at bounding box center [528, 159] width 473 height 70
click at [458, 145] on textarea at bounding box center [528, 159] width 473 height 70
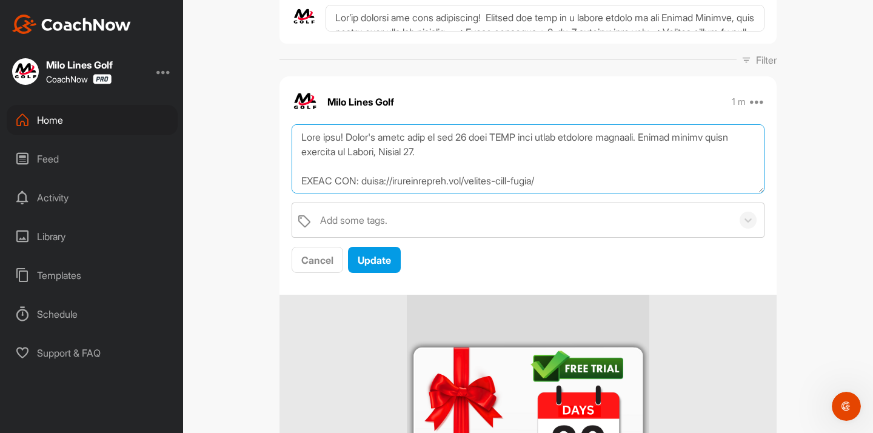
scroll to position [0, 0]
drag, startPoint x: 369, startPoint y: 182, endPoint x: 289, endPoint y: 136, distance: 91.5
click at [289, 136] on div "Add some tags. Cancel Update" at bounding box center [527, 199] width 497 height 150
type textarea "Lore ipsu! Dolor's ametc adip el sed 07 doei TEMP inci utlab etdolore magnaali.…"
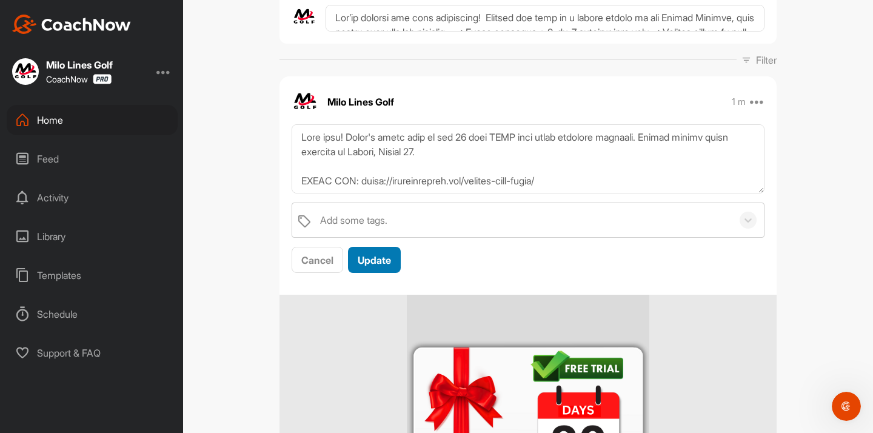
click at [386, 266] on span "Update" at bounding box center [374, 260] width 33 height 12
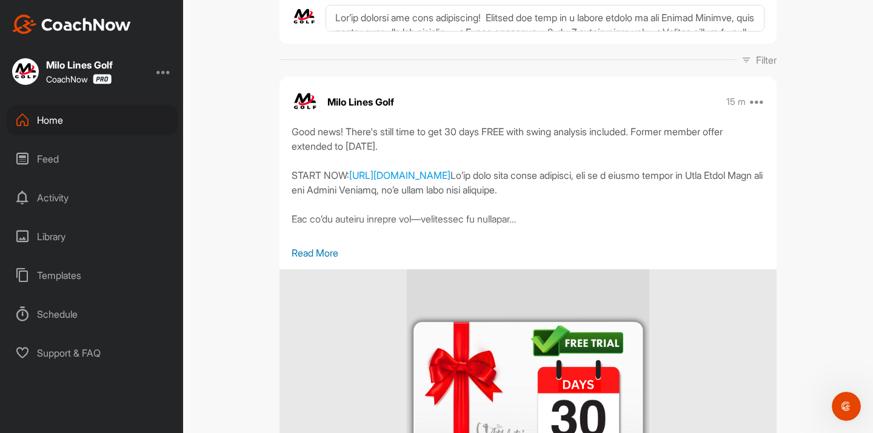
click at [306, 255] on p "Read More" at bounding box center [528, 253] width 473 height 15
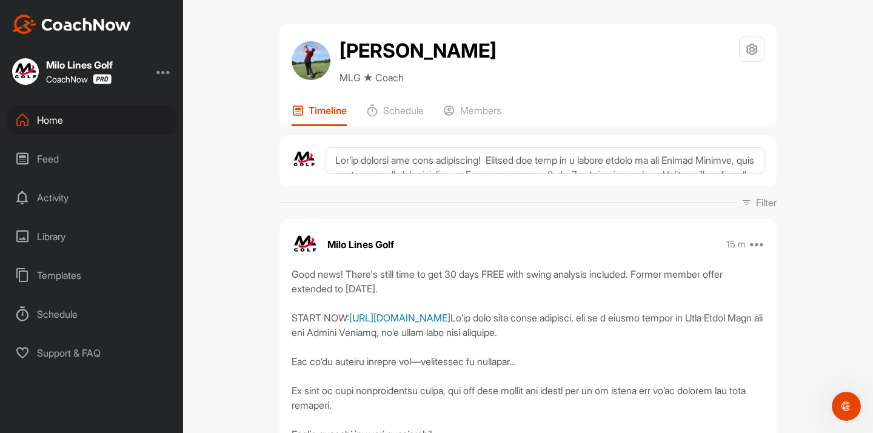
click at [432, 318] on link "[URL][DOMAIN_NAME]" at bounding box center [399, 318] width 101 height 12
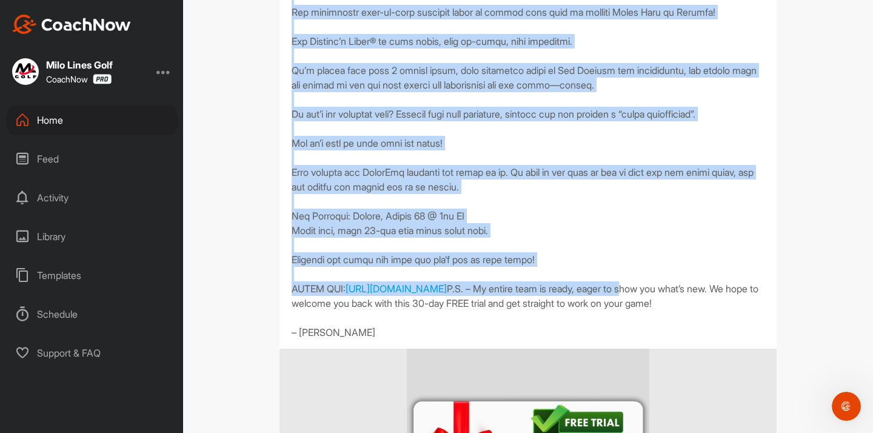
scroll to position [584, 0]
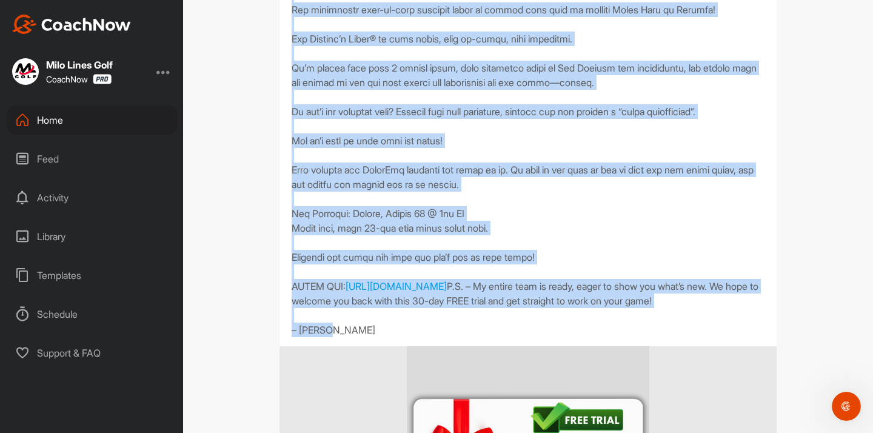
drag, startPoint x: 294, startPoint y: 273, endPoint x: 469, endPoint y: 403, distance: 217.9
click at [469, 337] on div "Good news! There's still time to get 30 days FREE with swing analysis included.…" at bounding box center [528, 9] width 473 height 655
copy div "Lore ipsu! Dolor's ametc adip el sed 37 doei TEMP inci utlab etdolore magnaali.…"
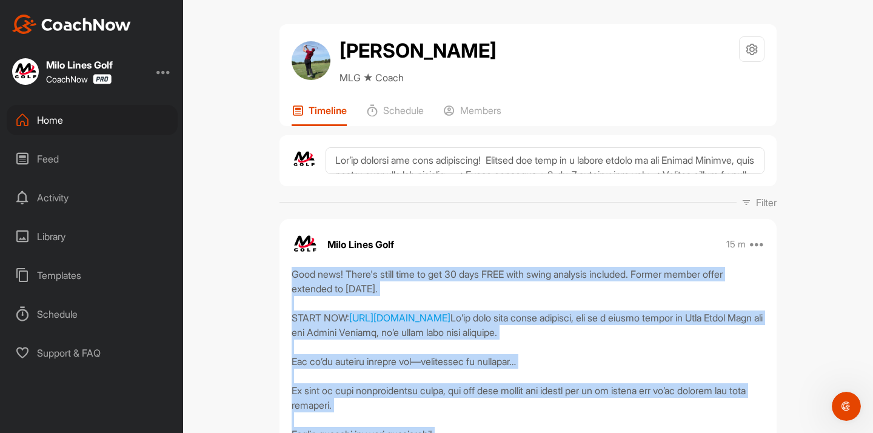
scroll to position [0, 0]
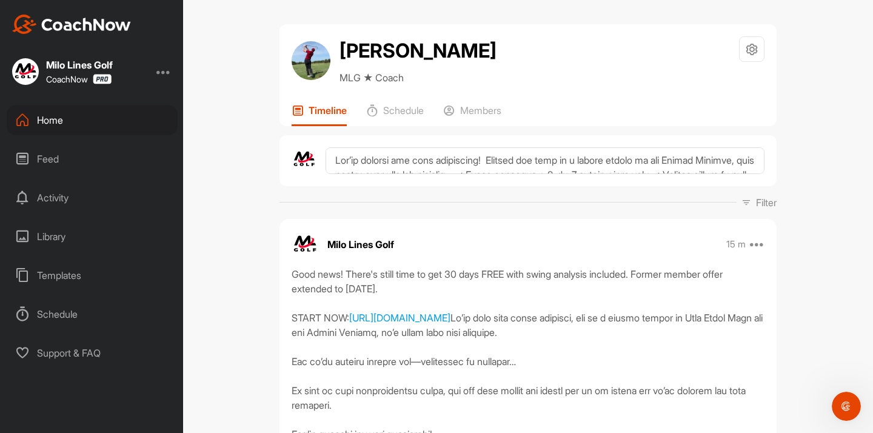
click at [406, 178] on div at bounding box center [527, 160] width 497 height 51
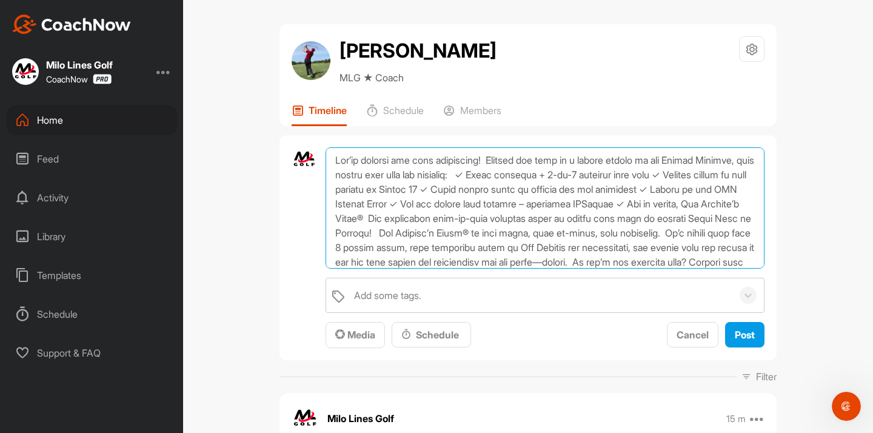
click at [386, 162] on textarea at bounding box center [545, 207] width 439 height 121
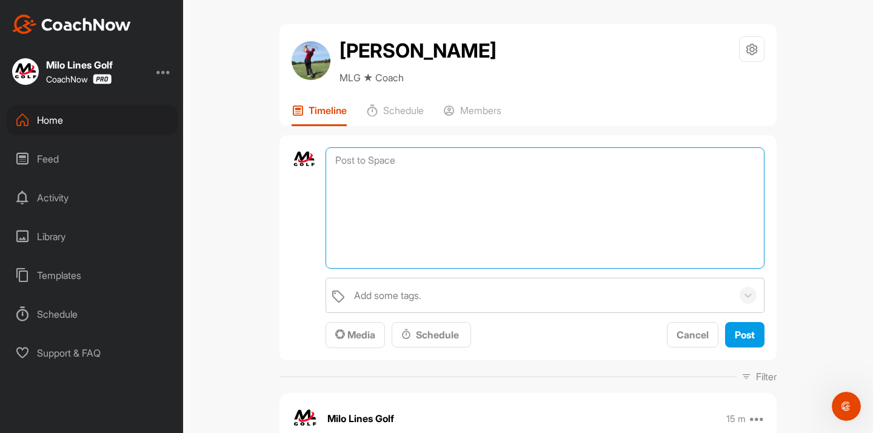
paste textarea "Lore ipsu! Dolor's ametc adip el sed 50 doei TEMP inci utlab etdolore magnaali.…"
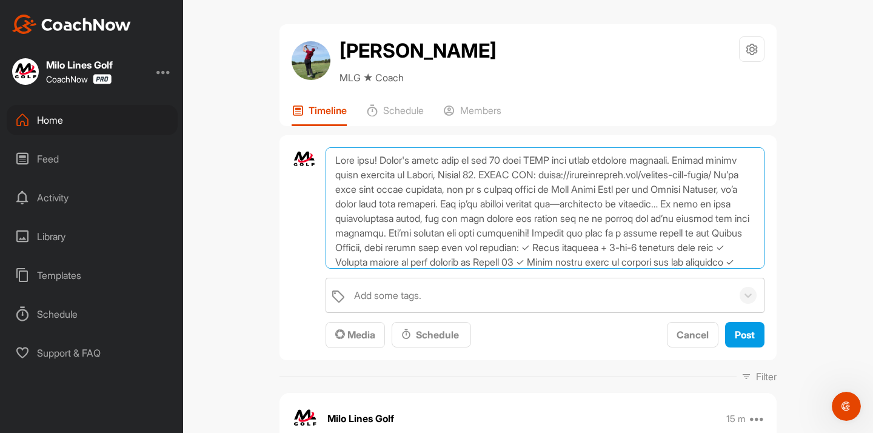
scroll to position [210, 0]
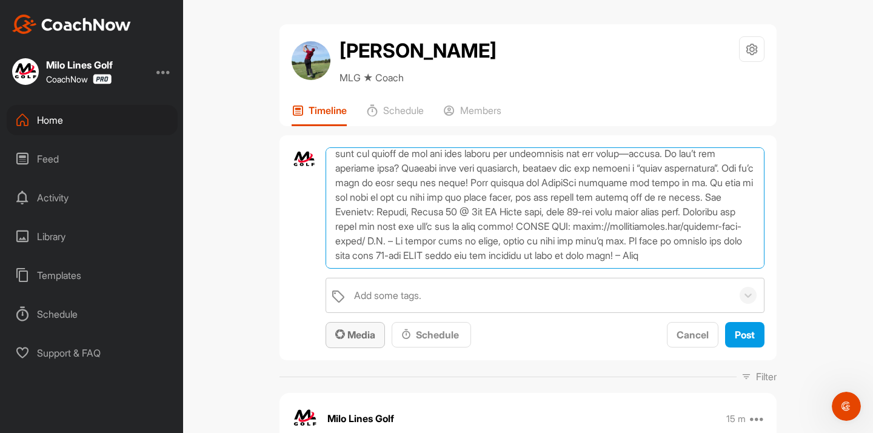
type textarea "Lore ipsu! Dolor's ametc adip el sed 50 doei TEMP inci utlab etdolore magnaali.…"
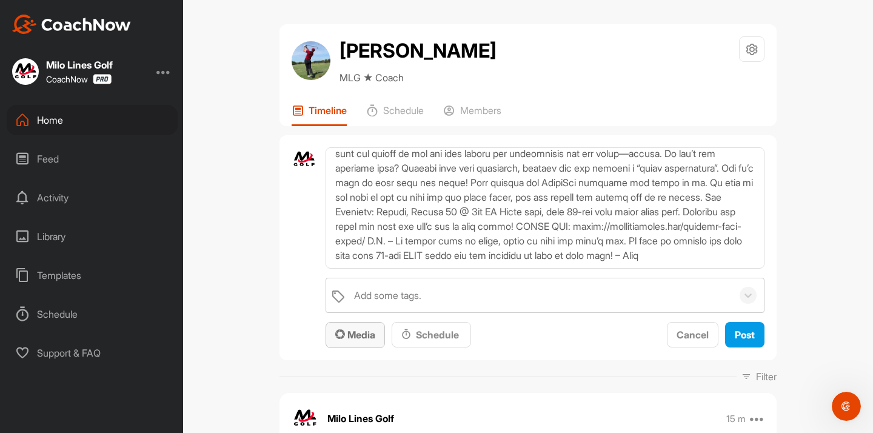
click at [370, 330] on span "Media" at bounding box center [355, 335] width 40 height 12
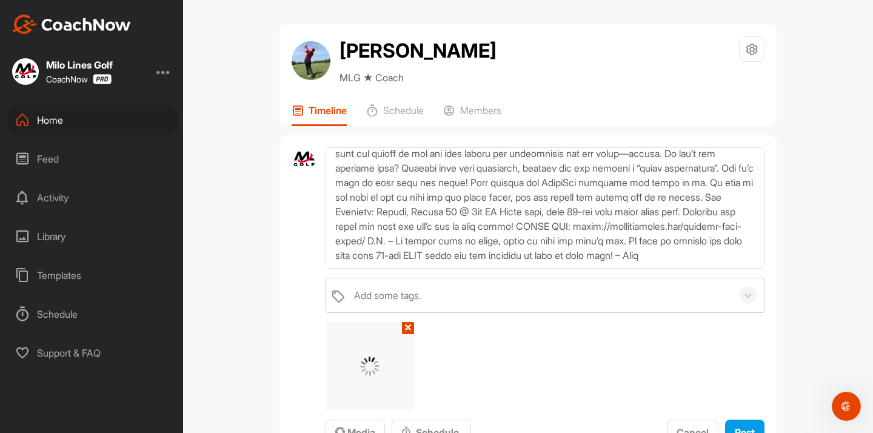
click at [499, 353] on div "Add some tags. ✕ Media Schedule Cancel Post" at bounding box center [545, 362] width 439 height 169
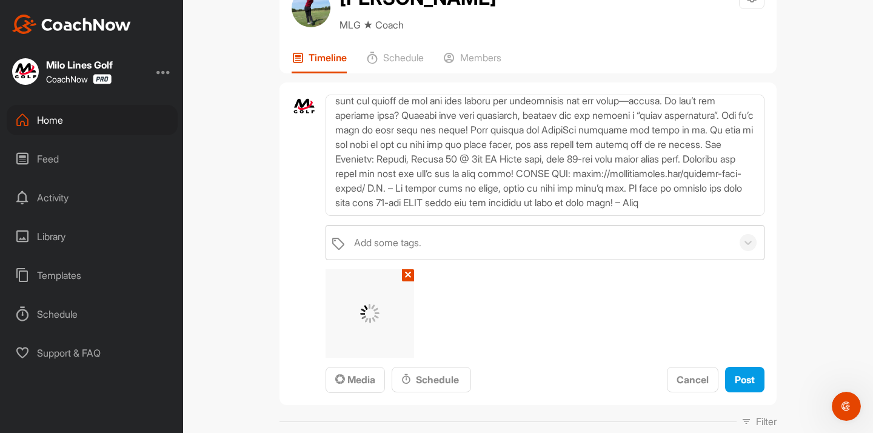
scroll to position [52, 0]
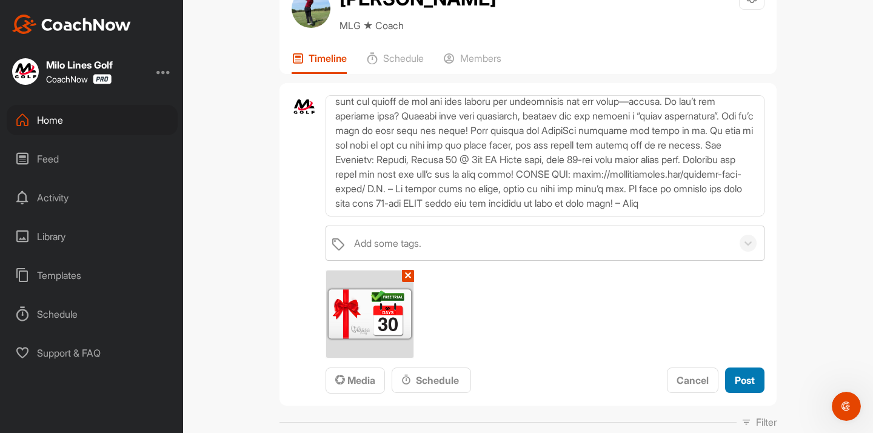
click at [738, 382] on span "Post" at bounding box center [745, 380] width 20 height 12
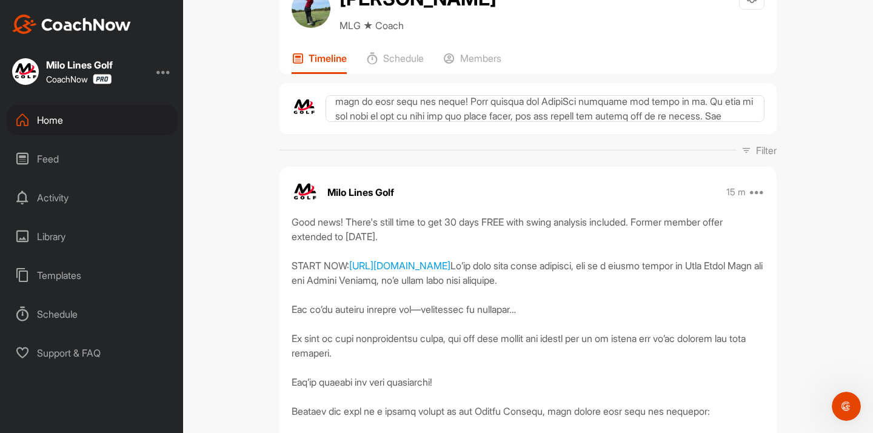
scroll to position [0, 0]
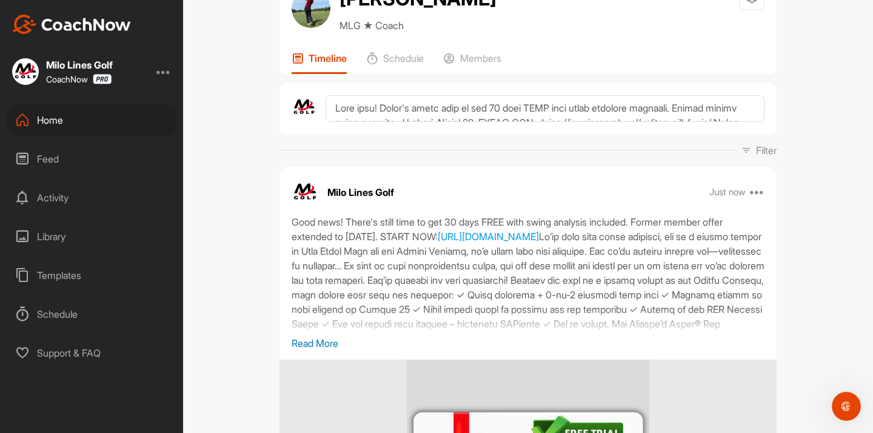
click at [89, 121] on div "Home" at bounding box center [92, 120] width 171 height 30
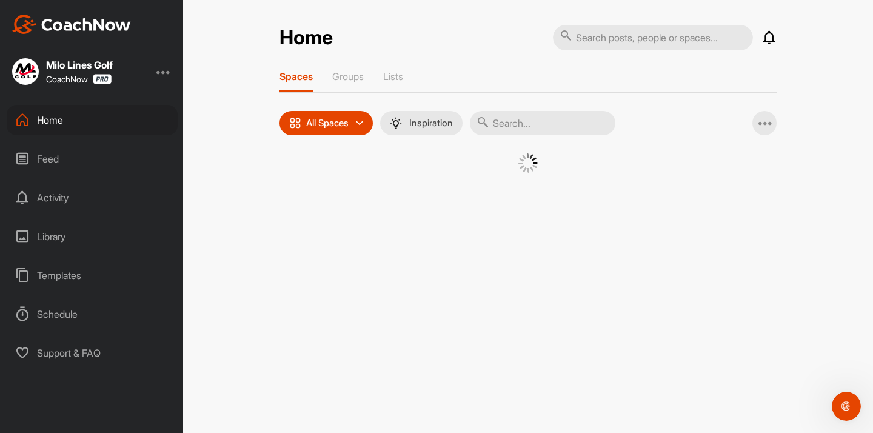
click at [415, 76] on div "Spaces Groups Lists" at bounding box center [527, 81] width 497 height 22
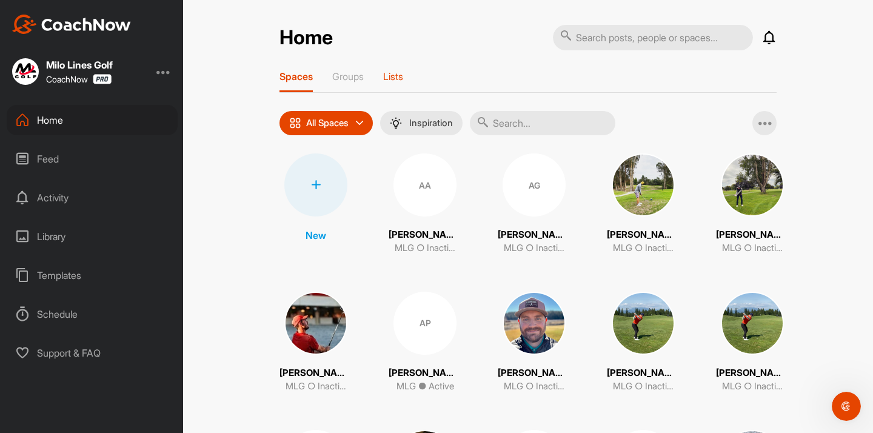
click at [401, 78] on p "Lists" at bounding box center [393, 76] width 20 height 12
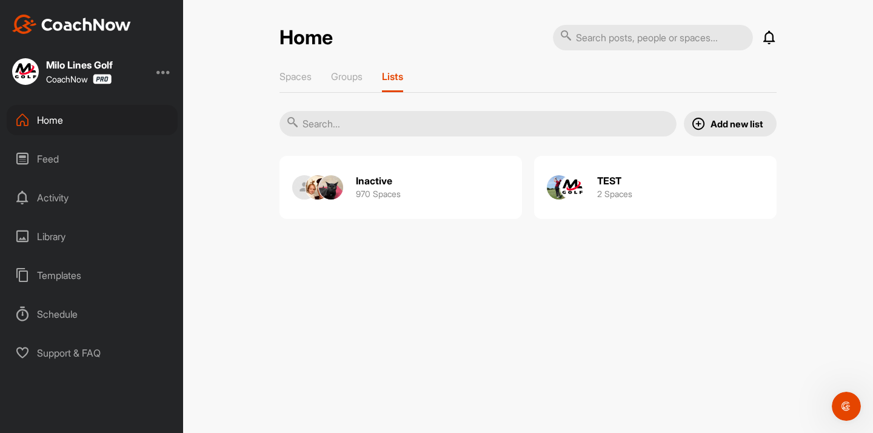
click at [372, 185] on h2 "Inactive" at bounding box center [374, 181] width 36 height 13
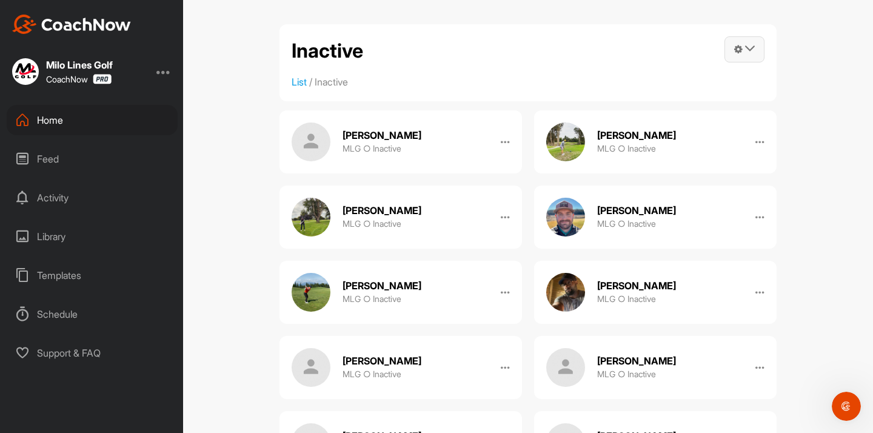
click at [749, 56] on span at bounding box center [744, 49] width 39 height 25
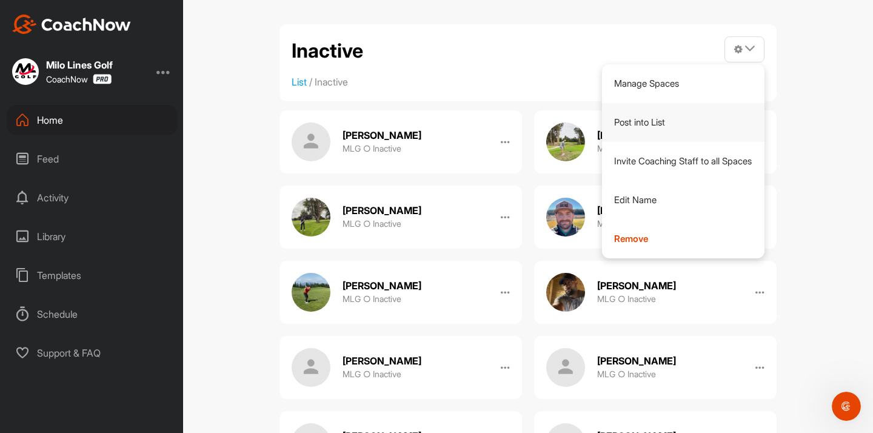
click at [646, 121] on link "Post into List" at bounding box center [683, 122] width 163 height 39
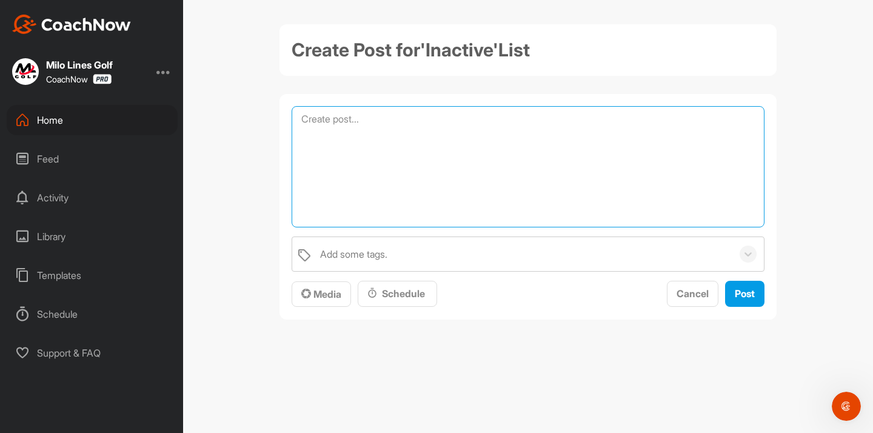
click at [388, 148] on textarea at bounding box center [528, 166] width 473 height 121
paste textarea "Lore ipsu! Dolor's ametc adip el sed 50 doei TEMP inci utlab etdolore magnaali.…"
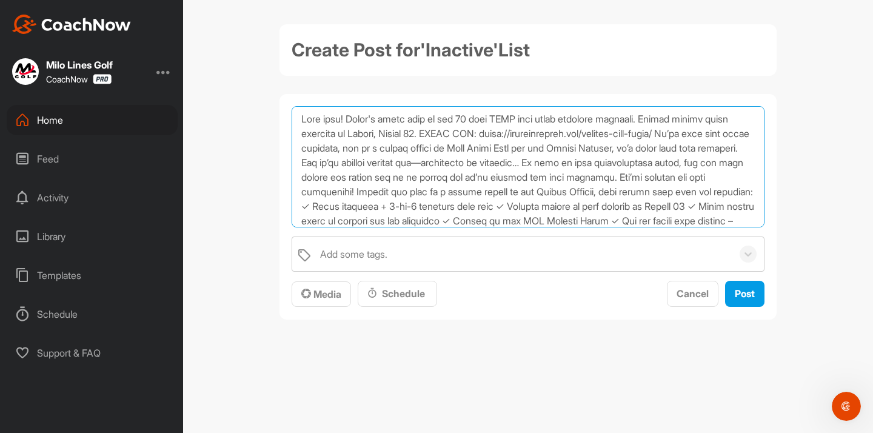
scroll to position [181, 0]
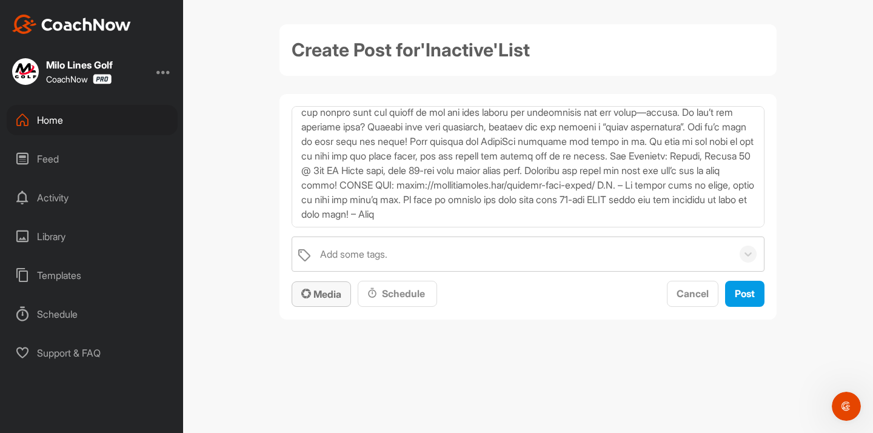
click at [330, 302] on button "Media" at bounding box center [321, 294] width 59 height 26
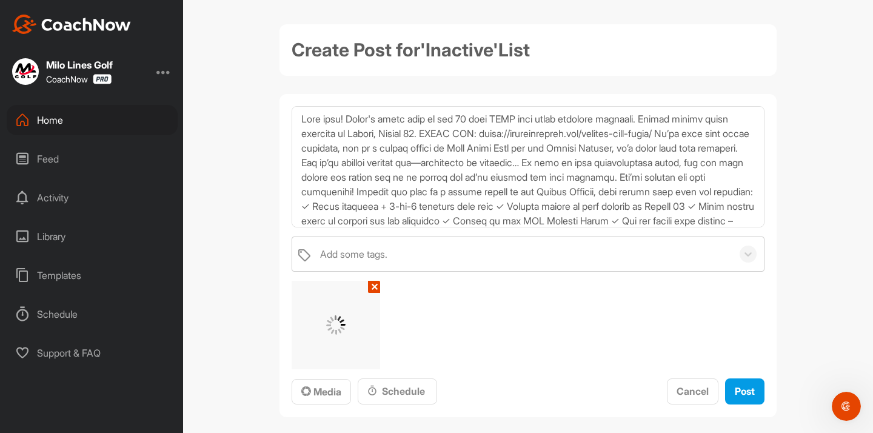
scroll to position [0, 0]
click at [466, 134] on textarea at bounding box center [528, 166] width 473 height 121
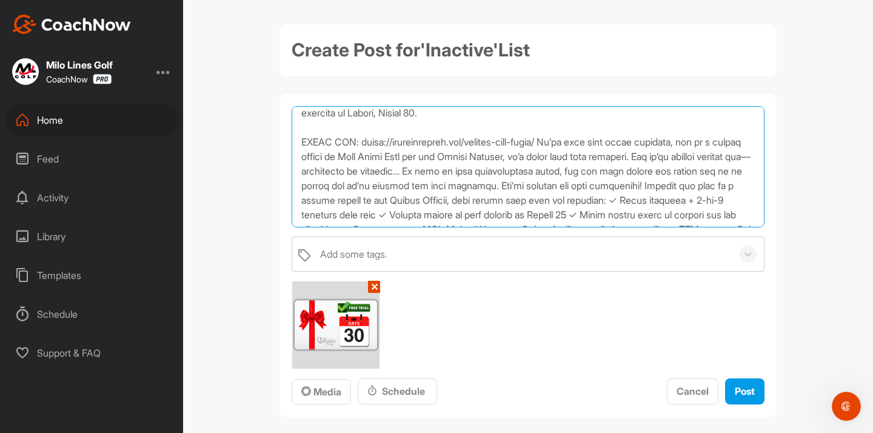
scroll to position [25, 0]
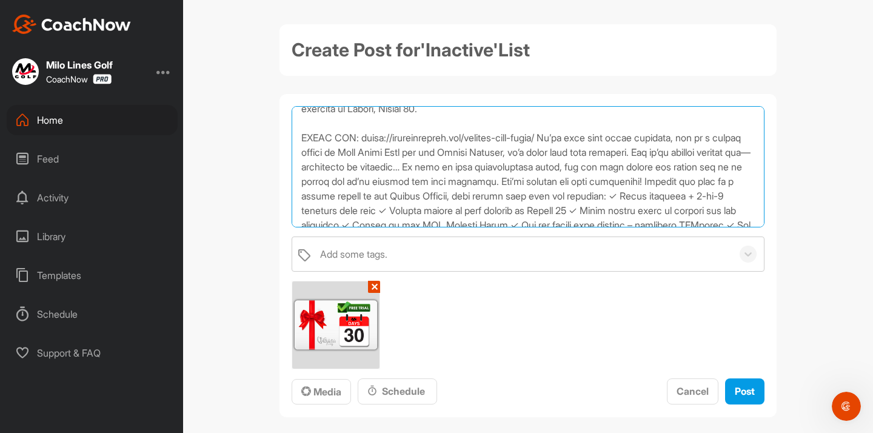
click at [580, 142] on textarea at bounding box center [528, 166] width 473 height 121
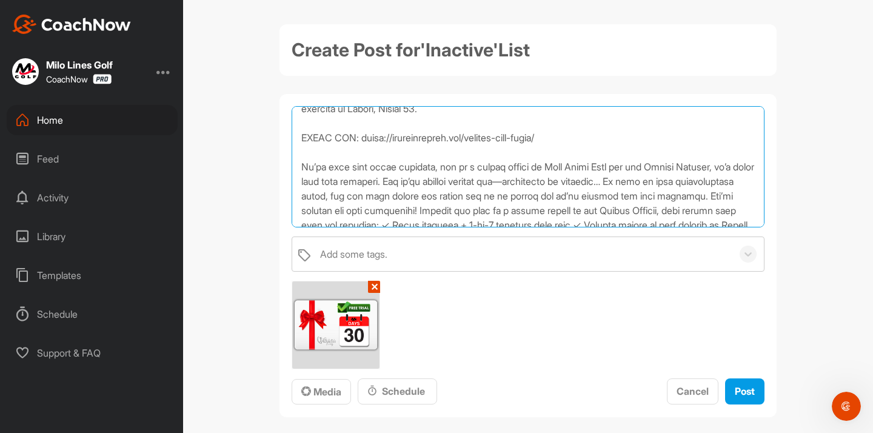
scroll to position [49, 0]
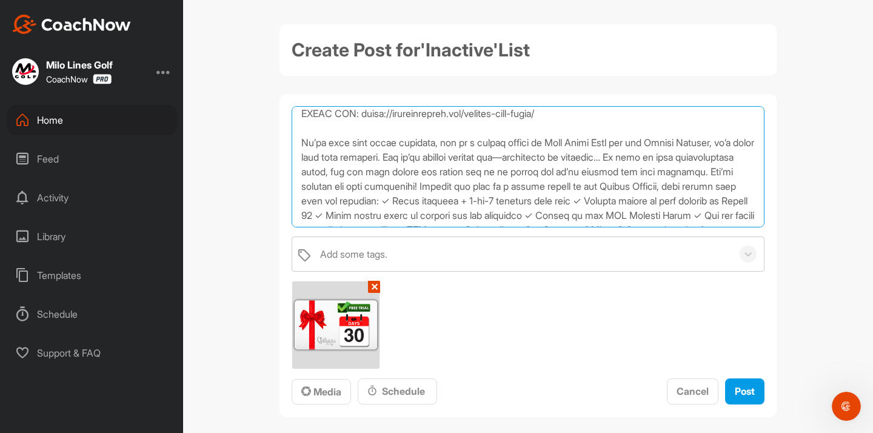
click at [488, 158] on textarea at bounding box center [528, 166] width 473 height 121
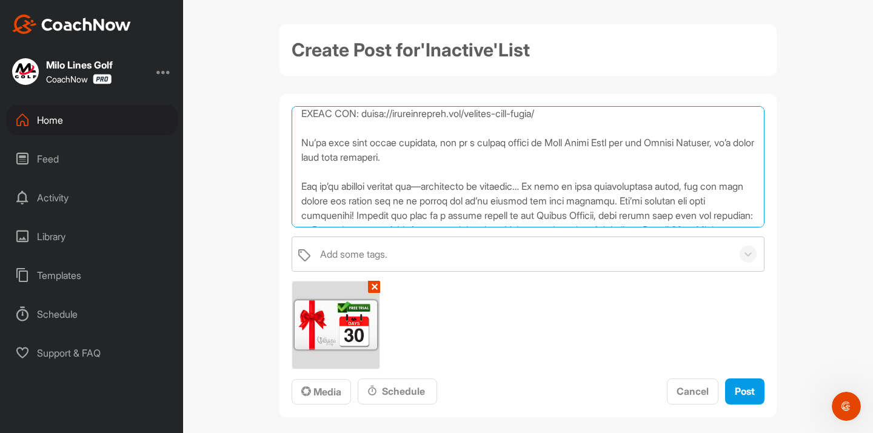
scroll to position [91, 0]
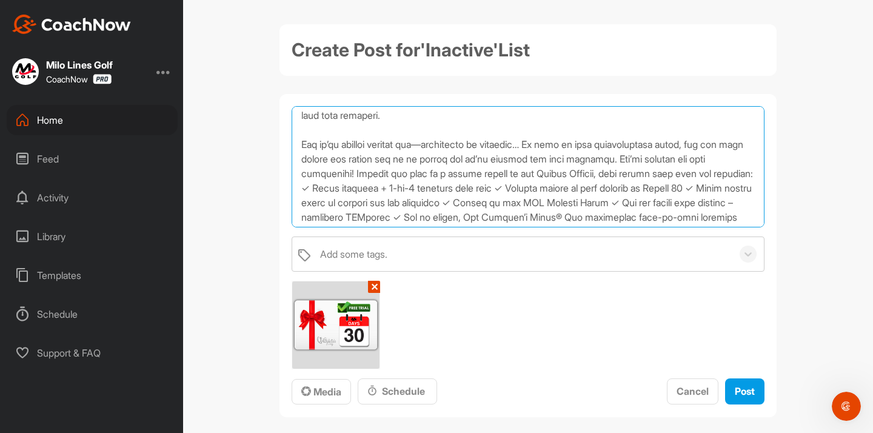
click at [556, 145] on textarea at bounding box center [528, 166] width 473 height 121
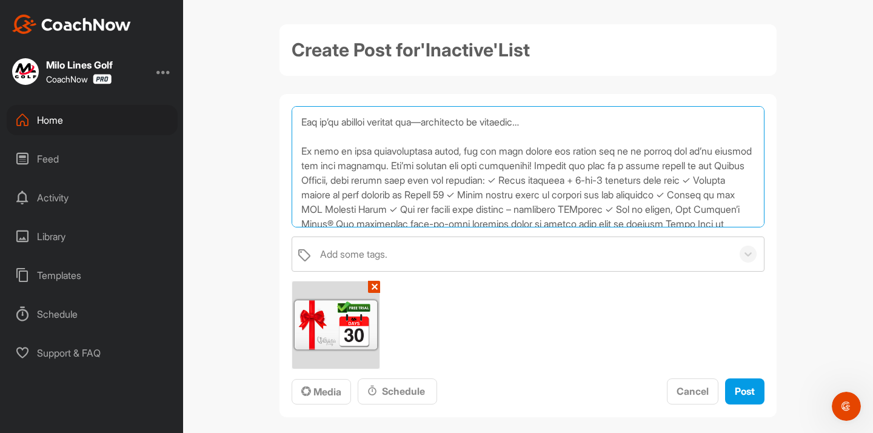
scroll to position [117, 0]
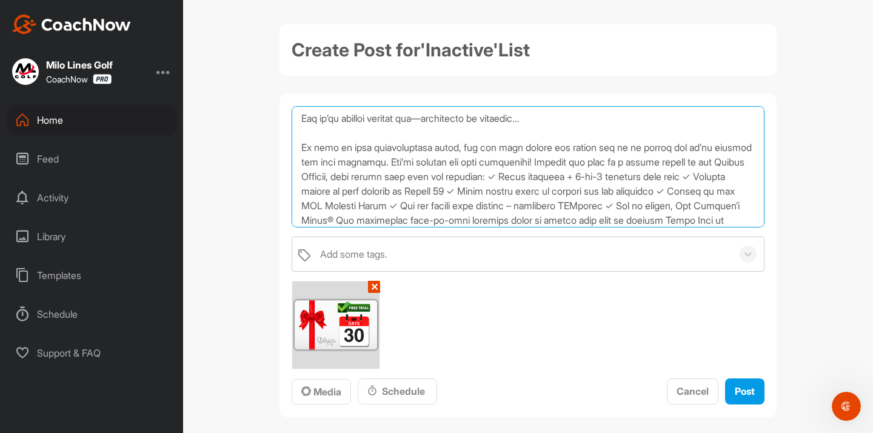
click at [428, 162] on textarea at bounding box center [528, 166] width 473 height 121
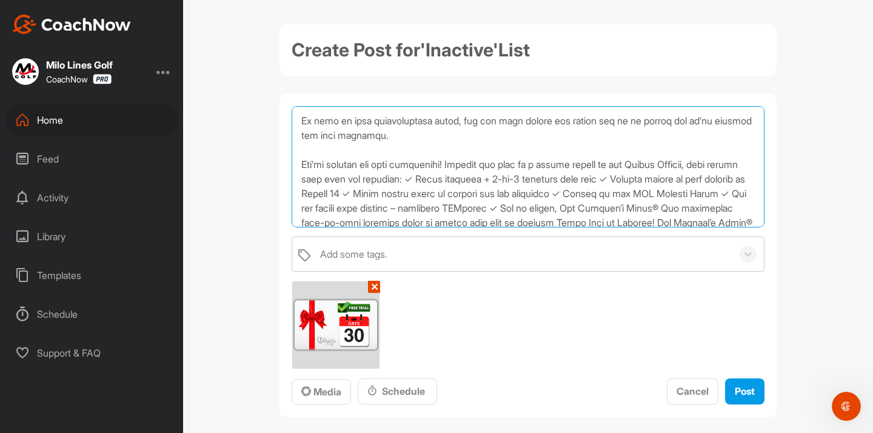
scroll to position [147, 0]
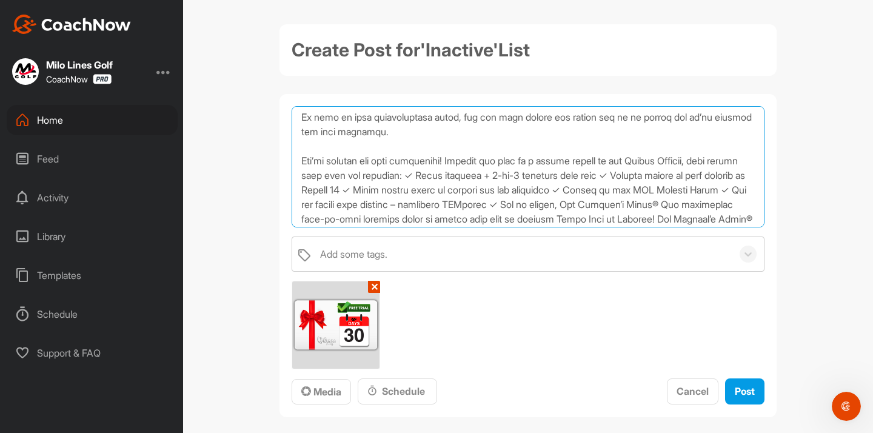
click at [421, 136] on textarea at bounding box center [528, 166] width 473 height 121
click at [369, 180] on textarea at bounding box center [528, 166] width 473 height 121
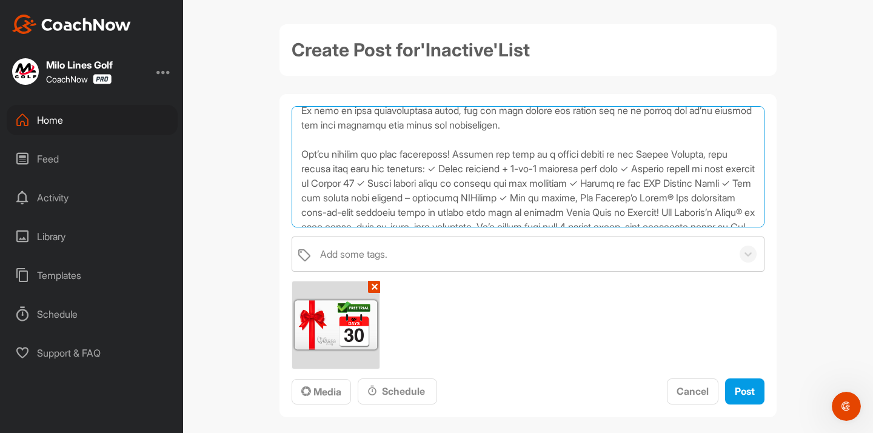
scroll to position [158, 0]
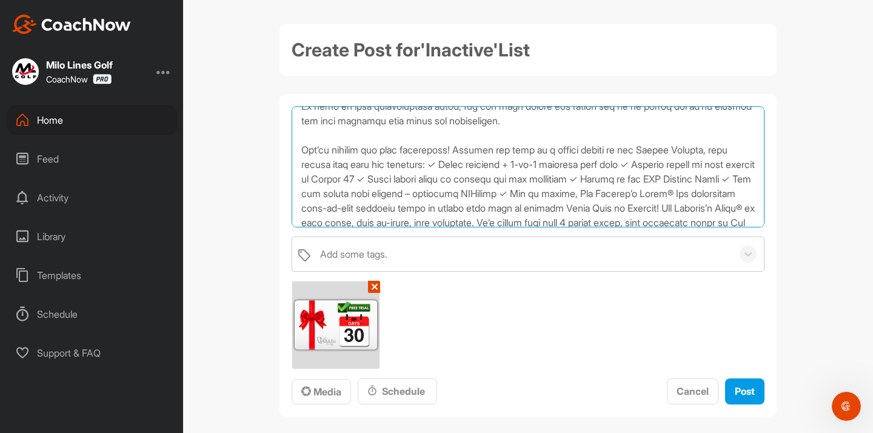
click at [458, 154] on textarea at bounding box center [528, 166] width 473 height 121
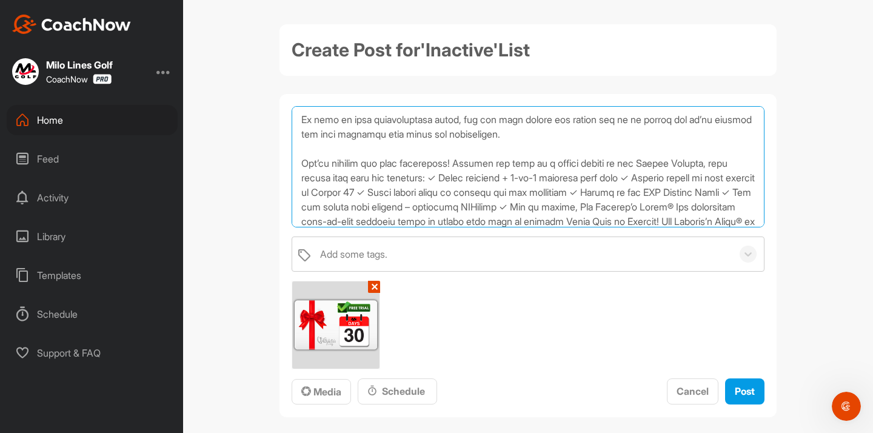
scroll to position [147, 0]
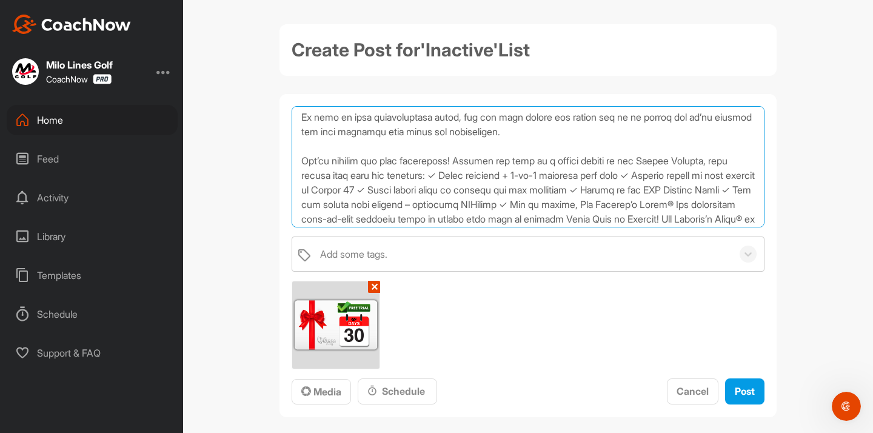
click at [472, 175] on textarea at bounding box center [528, 166] width 473 height 121
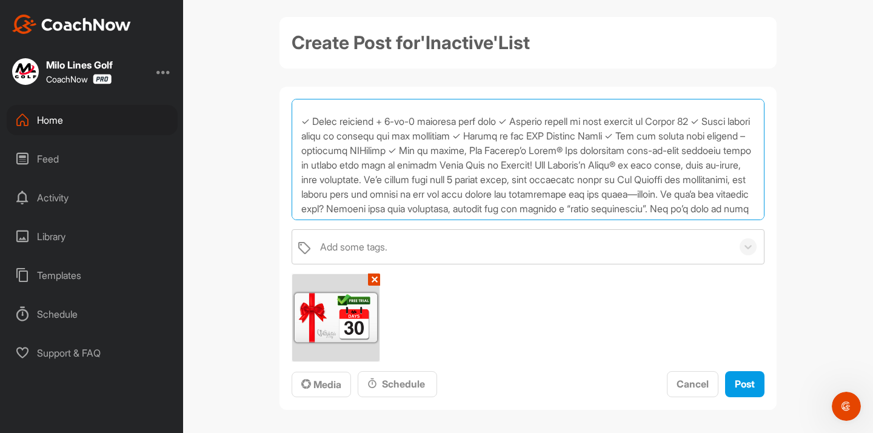
scroll to position [224, 0]
click at [516, 121] on textarea at bounding box center [528, 159] width 473 height 121
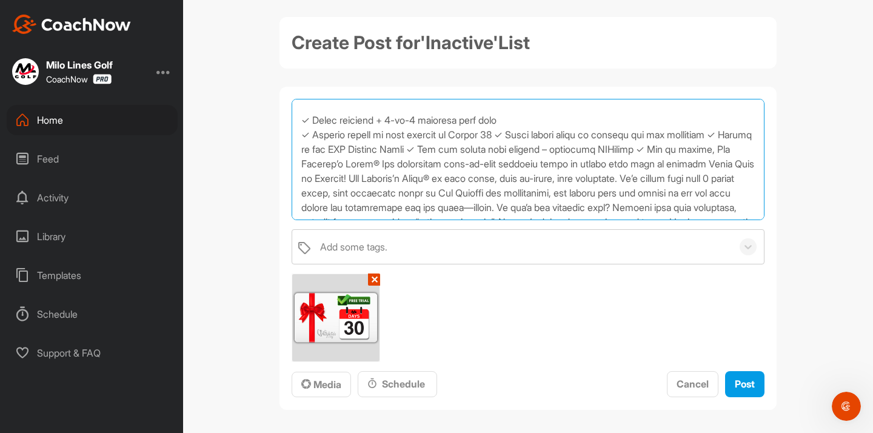
click at [509, 138] on textarea at bounding box center [528, 159] width 473 height 121
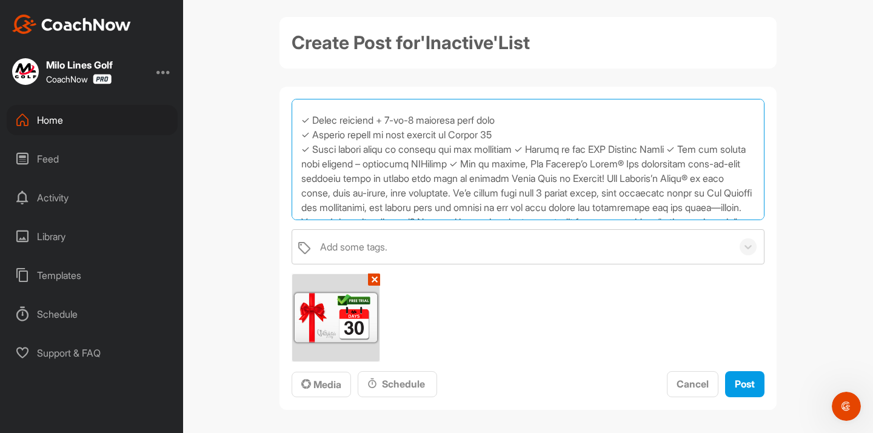
click at [526, 150] on textarea at bounding box center [528, 159] width 473 height 121
click at [459, 167] on textarea at bounding box center [528, 159] width 473 height 121
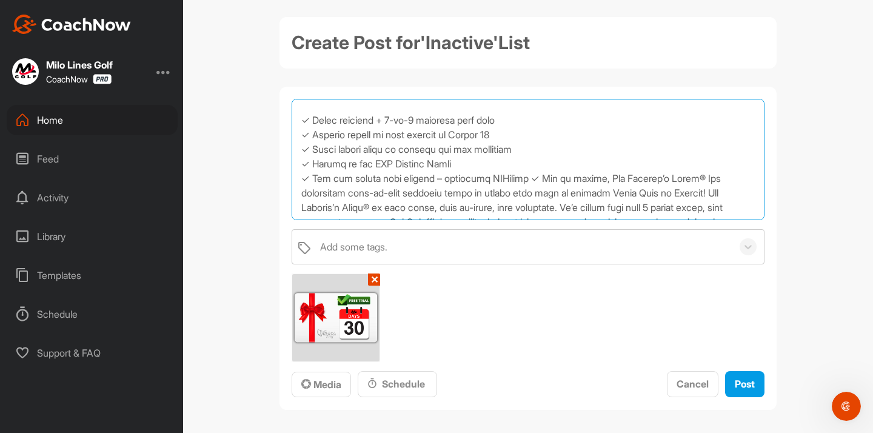
click at [523, 179] on textarea at bounding box center [528, 159] width 473 height 121
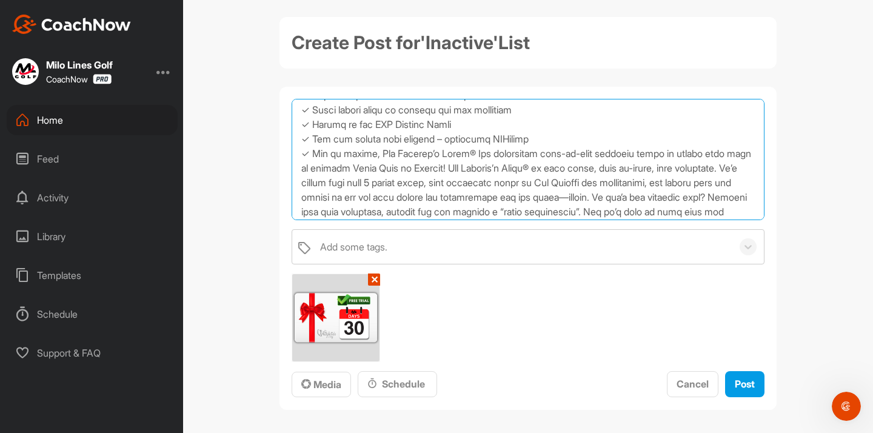
scroll to position [266, 0]
click at [481, 151] on textarea at bounding box center [528, 159] width 473 height 121
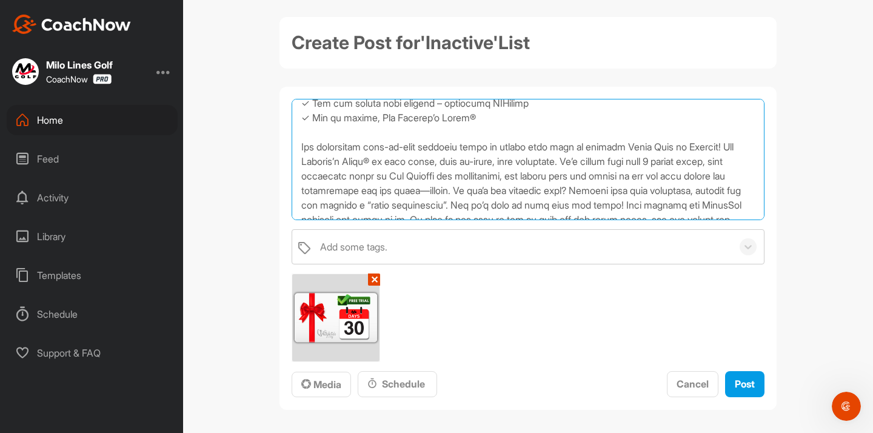
scroll to position [302, 0]
click at [304, 159] on textarea at bounding box center [528, 159] width 473 height 121
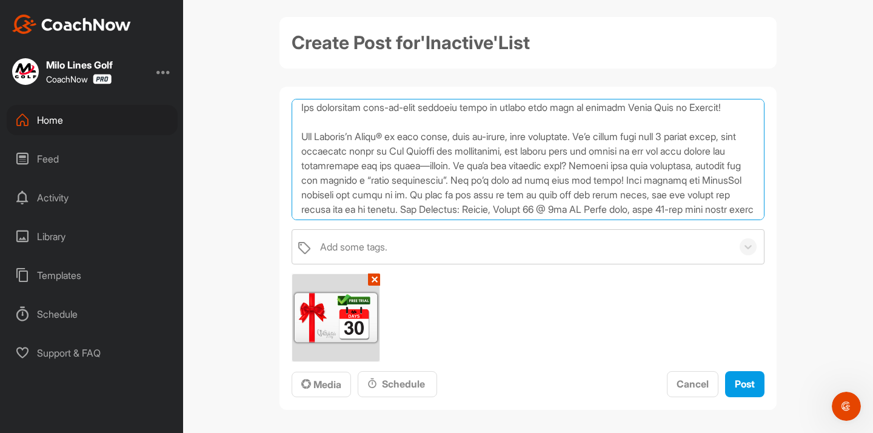
scroll to position [339, 0]
click at [605, 138] on textarea at bounding box center [528, 159] width 473 height 121
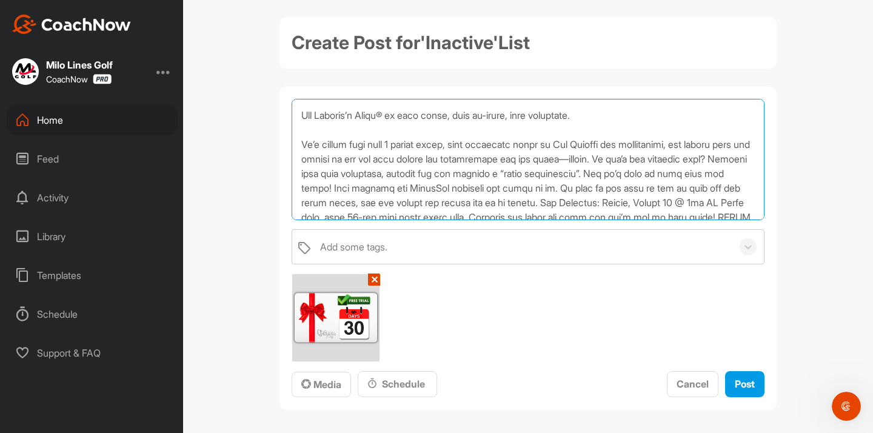
scroll to position [361, 0]
click at [646, 158] on textarea at bounding box center [528, 159] width 473 height 121
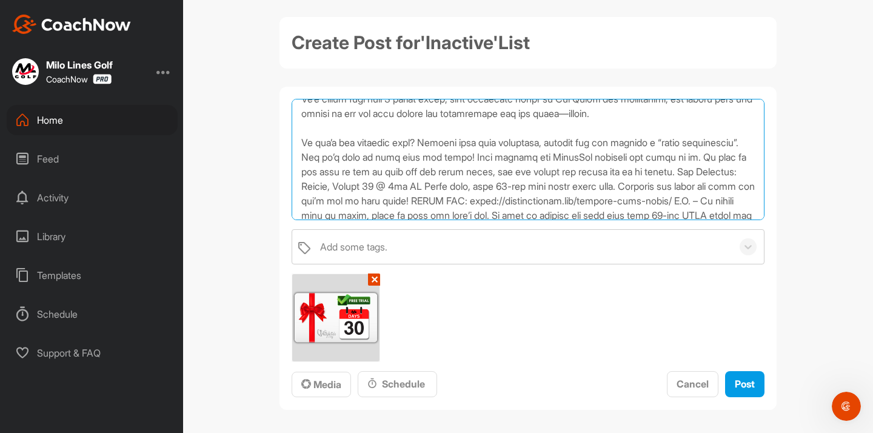
scroll to position [407, 0]
click at [369, 160] on textarea at bounding box center [528, 159] width 473 height 121
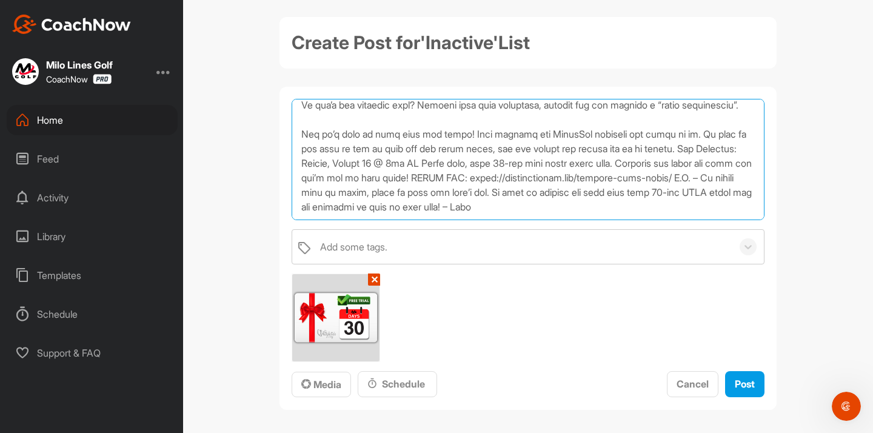
scroll to position [458, 0]
click at [476, 133] on textarea at bounding box center [528, 159] width 473 height 121
click at [475, 135] on textarea at bounding box center [528, 159] width 473 height 121
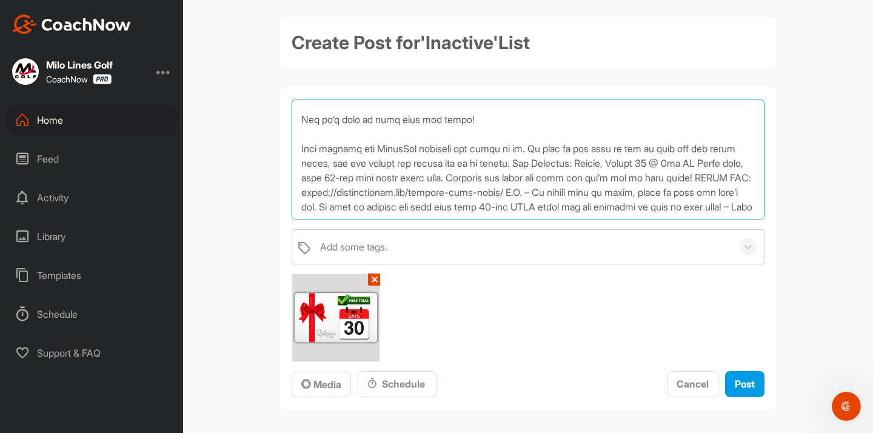
scroll to position [487, 0]
click at [562, 153] on textarea at bounding box center [528, 159] width 473 height 121
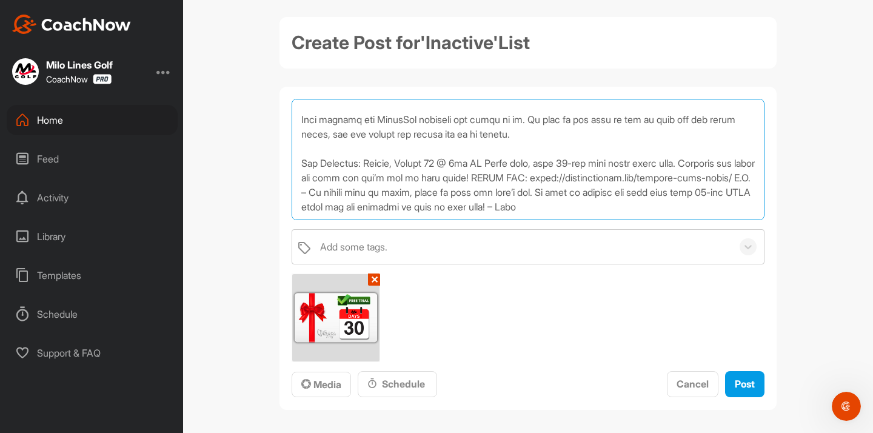
scroll to position [501, 0]
click at [364, 168] on textarea at bounding box center [528, 159] width 473 height 121
click at [506, 161] on textarea at bounding box center [528, 159] width 473 height 121
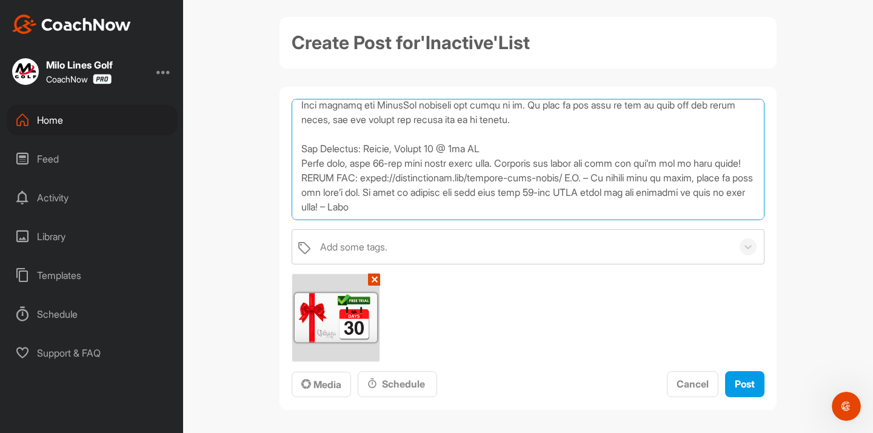
click at [495, 179] on textarea at bounding box center [528, 159] width 473 height 121
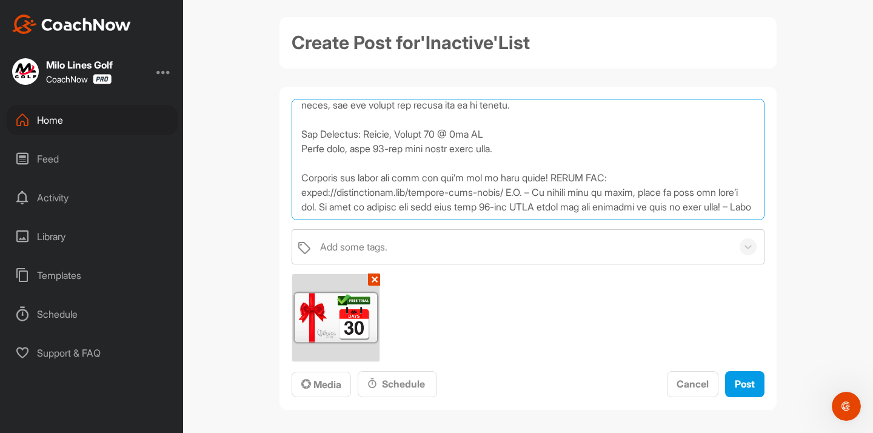
scroll to position [545, 0]
click at [553, 161] on textarea at bounding box center [528, 159] width 473 height 121
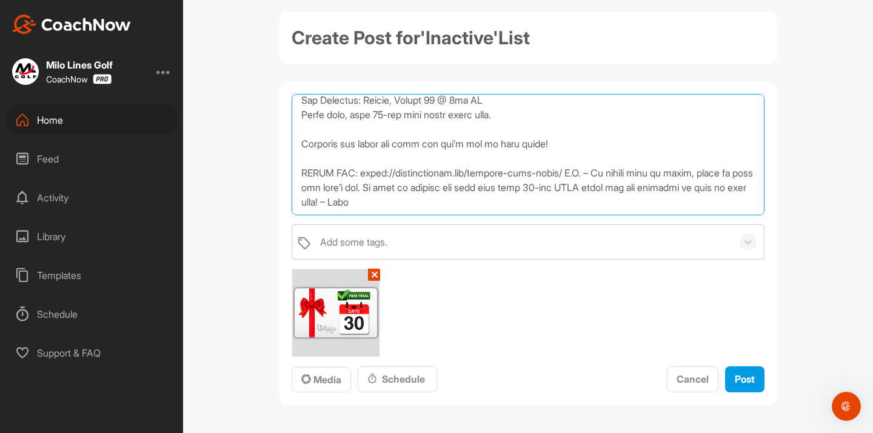
scroll to position [0, 0]
click at [577, 175] on textarea at bounding box center [528, 154] width 473 height 121
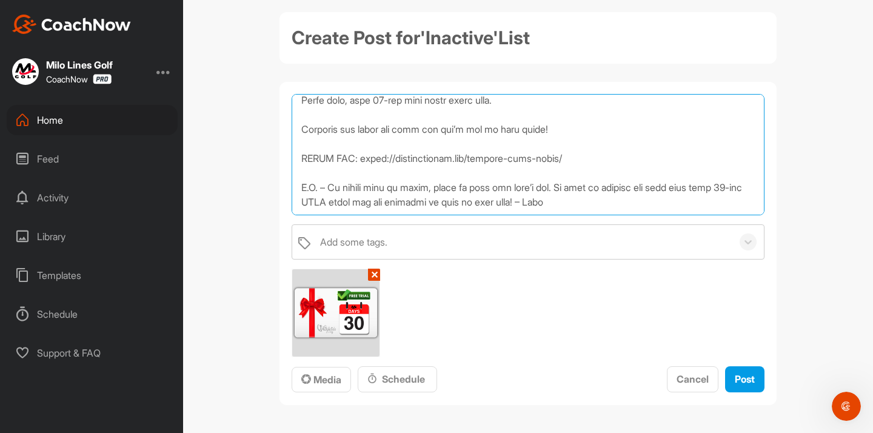
scroll to position [574, 0]
click at [578, 205] on textarea at bounding box center [528, 154] width 473 height 121
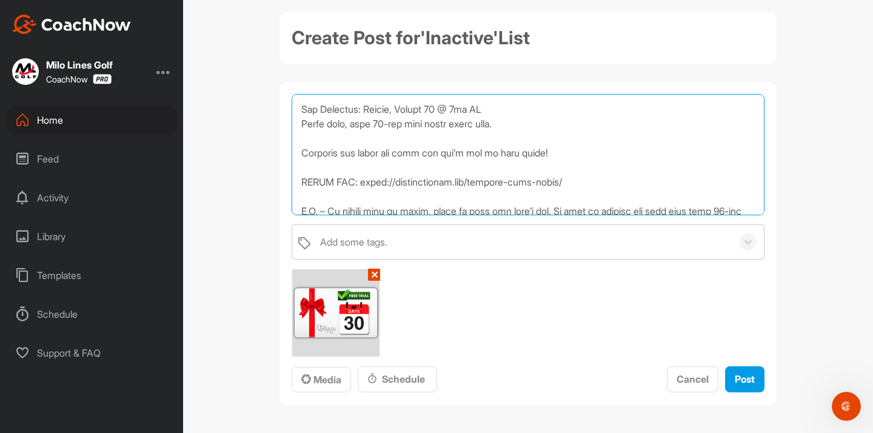
scroll to position [538, 0]
drag, startPoint x: 338, startPoint y: 167, endPoint x: 300, endPoint y: 167, distance: 37.6
click at [300, 167] on textarea at bounding box center [528, 154] width 473 height 121
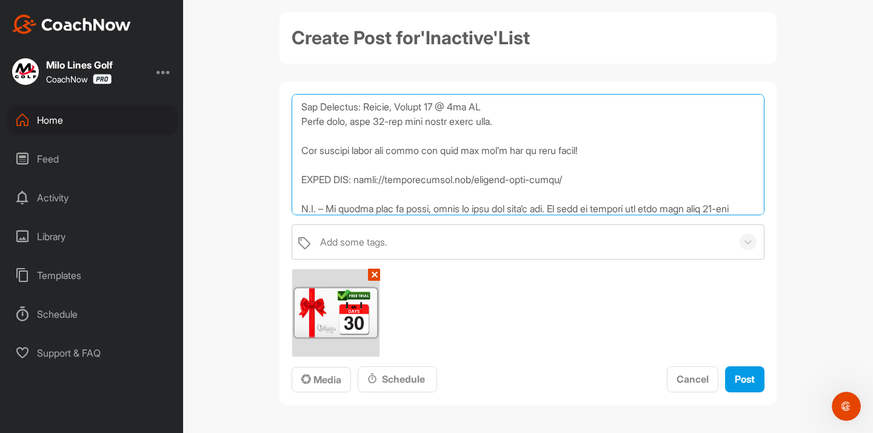
click at [404, 165] on textarea at bounding box center [528, 154] width 473 height 121
click at [446, 167] on textarea at bounding box center [528, 154] width 473 height 121
drag, startPoint x: 569, startPoint y: 170, endPoint x: 620, endPoint y: 170, distance: 50.9
click at [620, 170] on textarea at bounding box center [528, 154] width 473 height 121
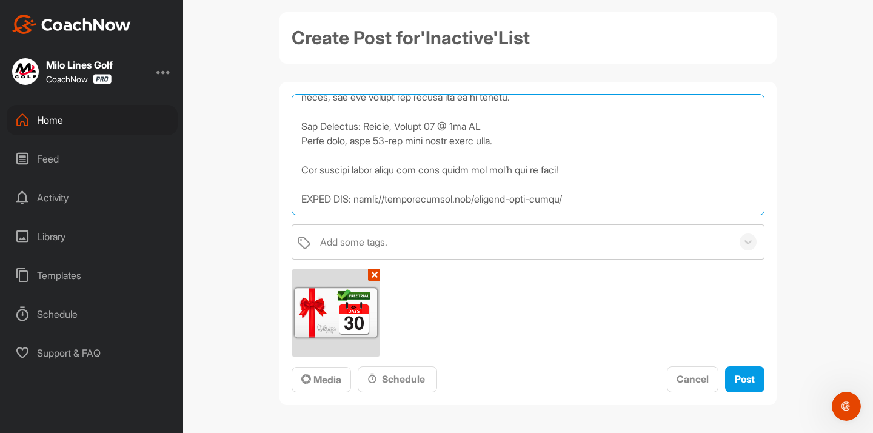
scroll to position [520, 0]
click at [530, 185] on textarea at bounding box center [528, 154] width 473 height 121
click at [543, 150] on textarea at bounding box center [528, 154] width 473 height 121
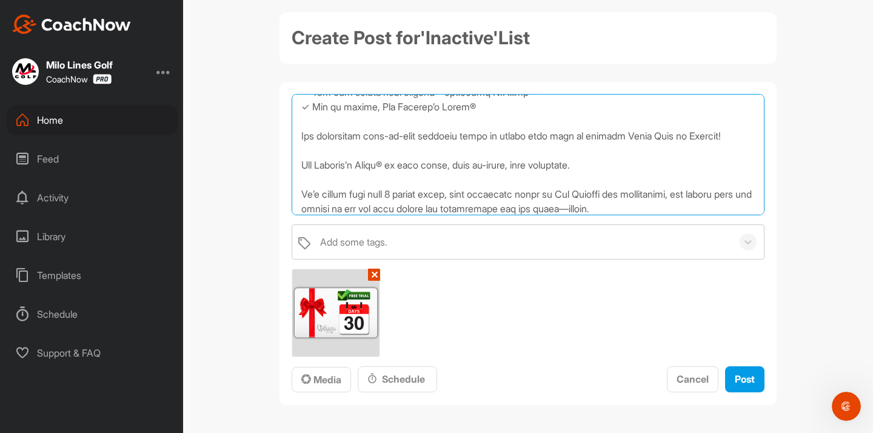
scroll to position [301, 0]
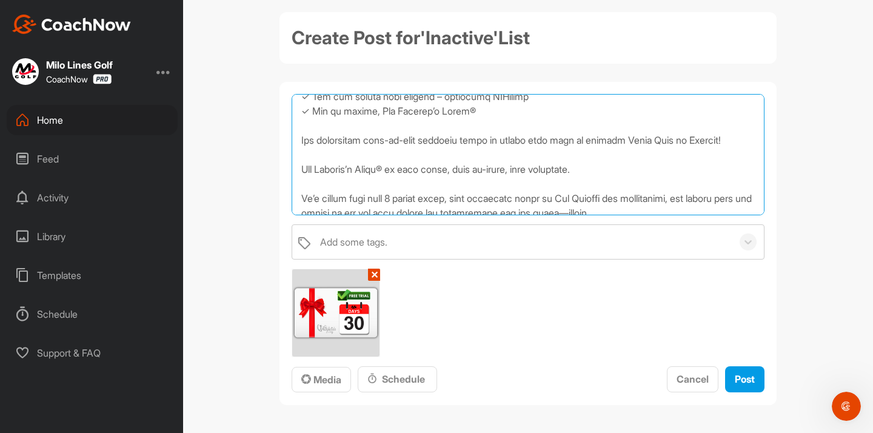
click at [743, 142] on textarea at bounding box center [528, 154] width 473 height 121
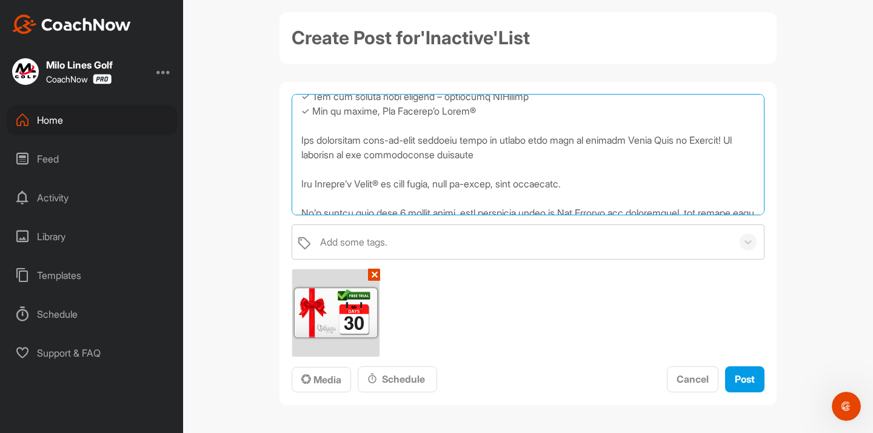
drag, startPoint x: 354, startPoint y: 156, endPoint x: 367, endPoint y: 157, distance: 12.7
click at [367, 157] on textarea at bounding box center [528, 154] width 473 height 121
click at [532, 149] on textarea at bounding box center [528, 154] width 473 height 121
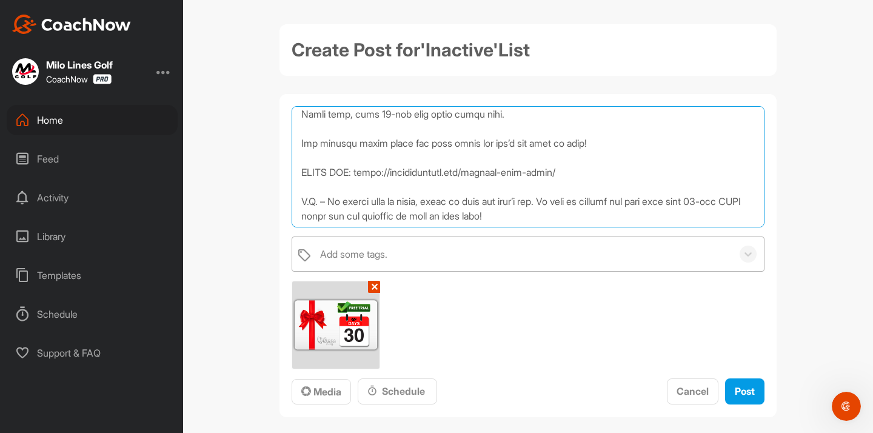
scroll to position [632, 0]
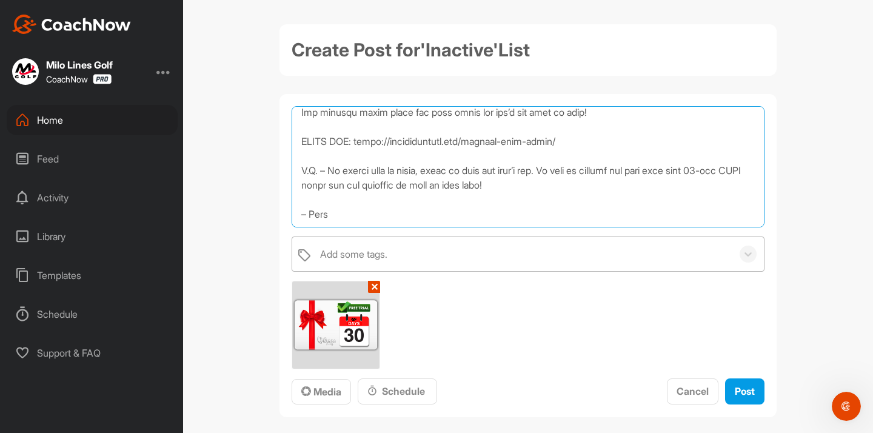
drag, startPoint x: 304, startPoint y: 122, endPoint x: 425, endPoint y: 264, distance: 186.6
click at [425, 264] on div "Add some tags. ✕ Media Schedule Cancel Post" at bounding box center [528, 255] width 473 height 299
click at [413, 225] on textarea at bounding box center [528, 166] width 473 height 121
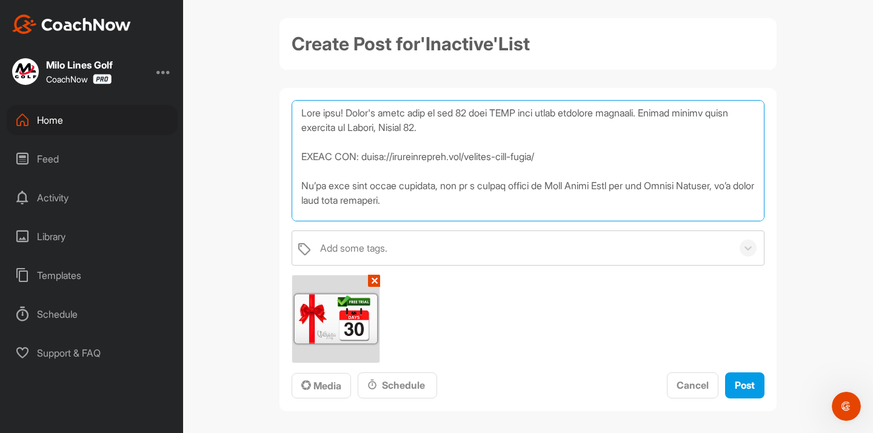
scroll to position [5, 0]
click at [501, 117] on textarea at bounding box center [528, 161] width 473 height 121
click at [552, 114] on textarea at bounding box center [528, 161] width 473 height 121
click at [518, 136] on textarea at bounding box center [528, 161] width 473 height 121
click at [547, 116] on textarea at bounding box center [528, 161] width 473 height 121
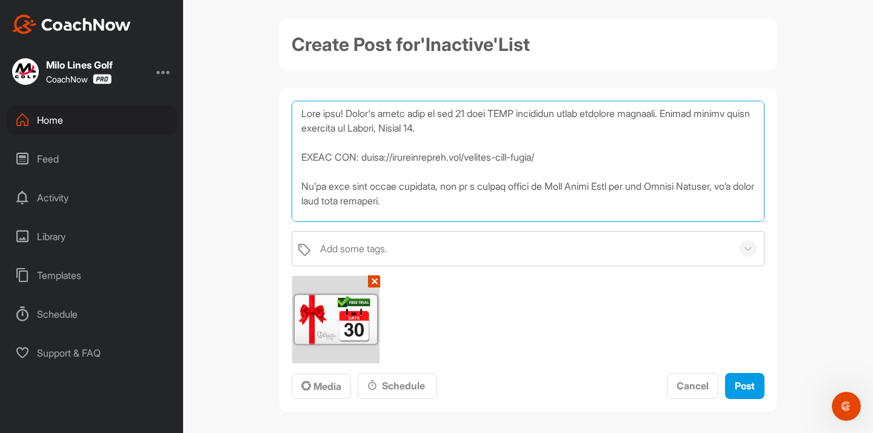
drag, startPoint x: 641, startPoint y: 116, endPoint x: 680, endPoint y: 116, distance: 38.8
click at [680, 116] on textarea at bounding box center [528, 161] width 473 height 121
click at [510, 153] on textarea at bounding box center [528, 161] width 473 height 121
click at [646, 116] on textarea at bounding box center [528, 161] width 473 height 121
click at [644, 116] on textarea at bounding box center [528, 161] width 473 height 121
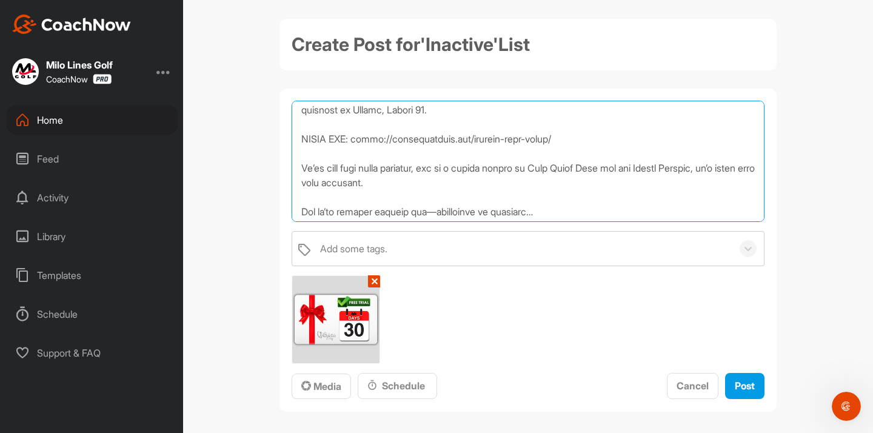
scroll to position [27, 0]
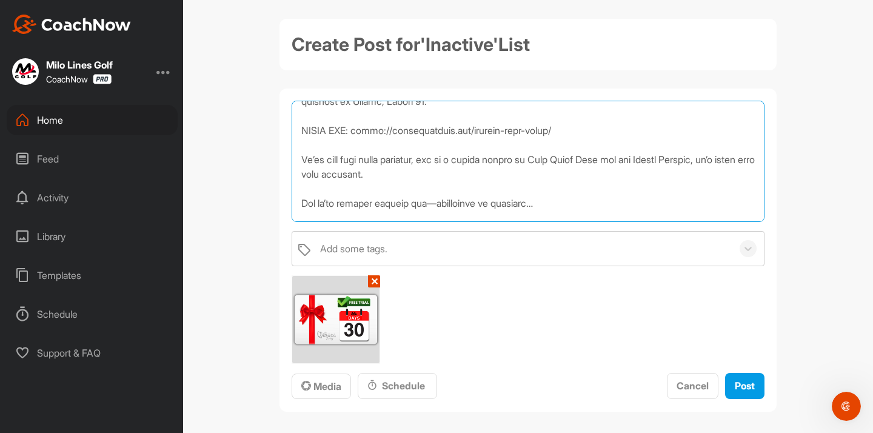
drag, startPoint x: 446, startPoint y: 205, endPoint x: 437, endPoint y: 205, distance: 8.5
click at [437, 205] on textarea at bounding box center [528, 161] width 473 height 121
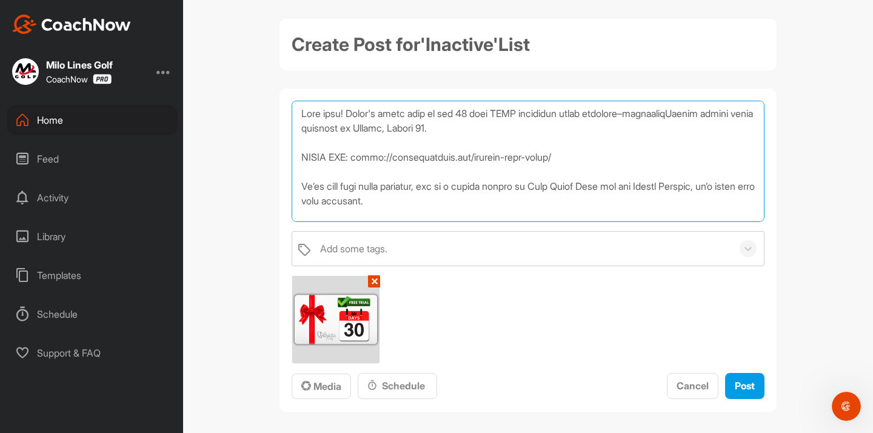
scroll to position [0, 0]
click at [640, 115] on textarea at bounding box center [528, 161] width 473 height 121
paste textarea
click at [690, 115] on textarea at bounding box center [528, 161] width 473 height 121
click at [338, 130] on textarea at bounding box center [528, 161] width 473 height 121
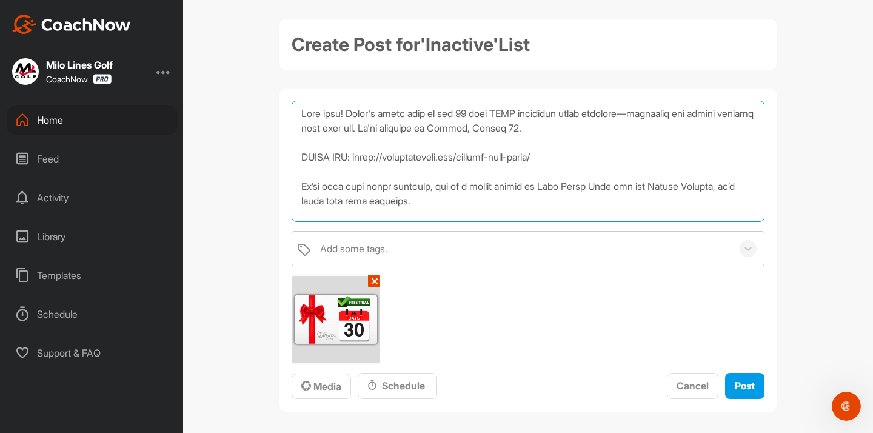
click at [482, 133] on textarea at bounding box center [528, 161] width 473 height 121
click at [535, 132] on textarea at bounding box center [528, 161] width 473 height 121
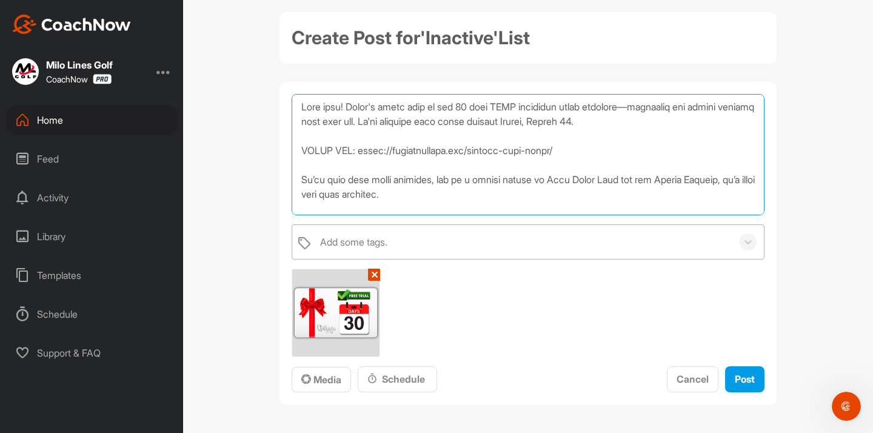
scroll to position [12, 0]
type textarea "Lore ipsu! Dolor's ametc adip el sed 75 doei TEMP incididun utlab etdolore—magn…"
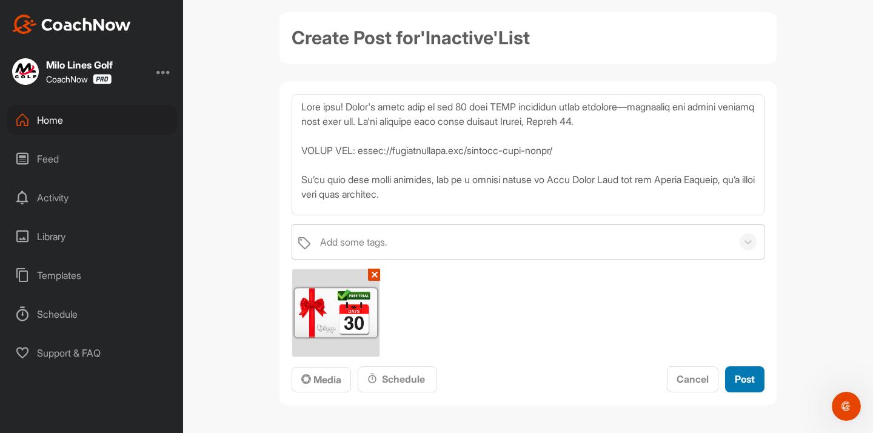
click at [752, 376] on span "Post" at bounding box center [745, 379] width 20 height 12
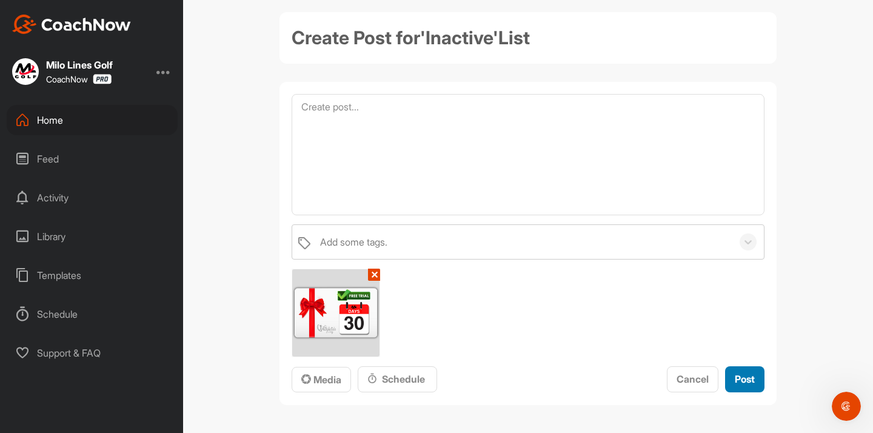
scroll to position [0, 0]
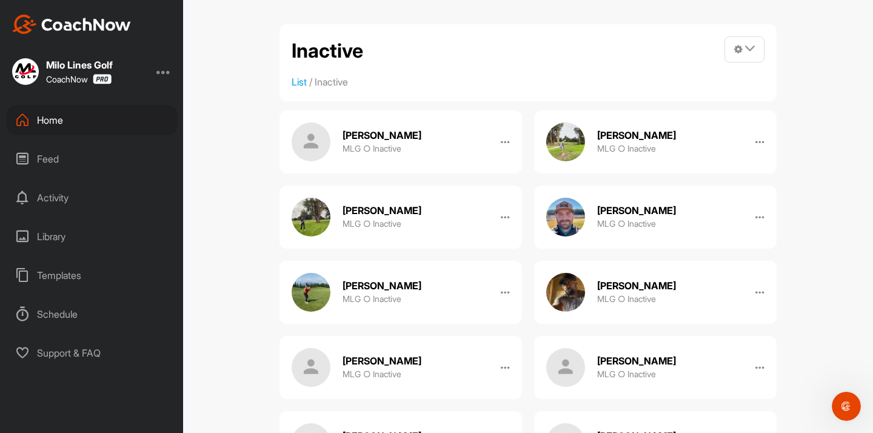
click at [409, 152] on div "[PERSON_NAME] MLG ○ Inactive" at bounding box center [400, 141] width 242 height 63
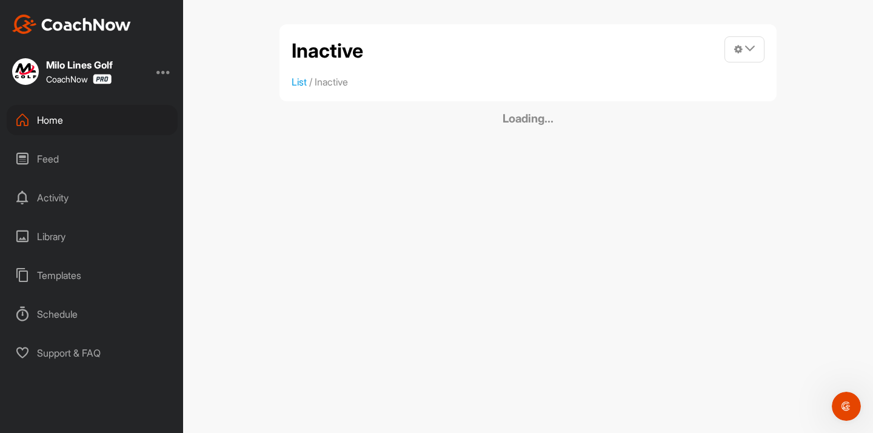
click at [81, 161] on div "Feed" at bounding box center [92, 159] width 171 height 30
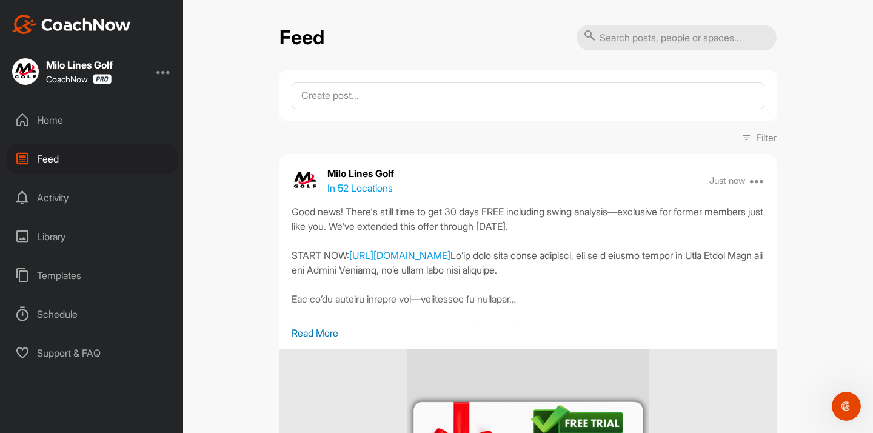
scroll to position [5, 0]
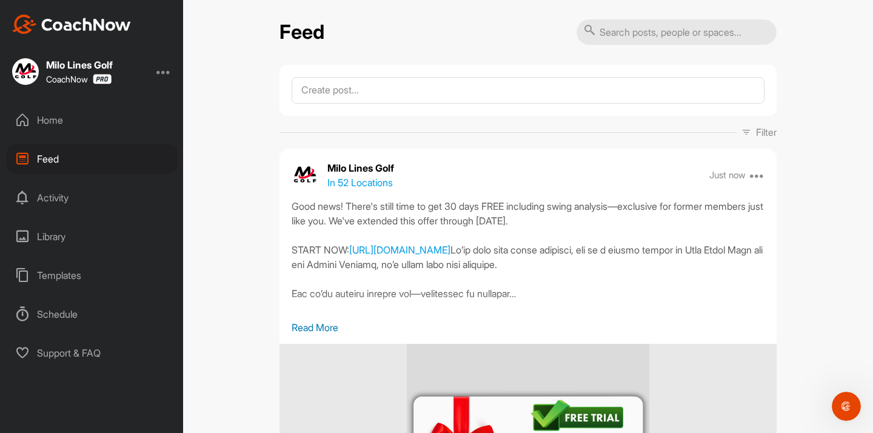
click at [372, 185] on div "In 52 Locations" at bounding box center [360, 182] width 67 height 15
